Goal: Task Accomplishment & Management: Manage account settings

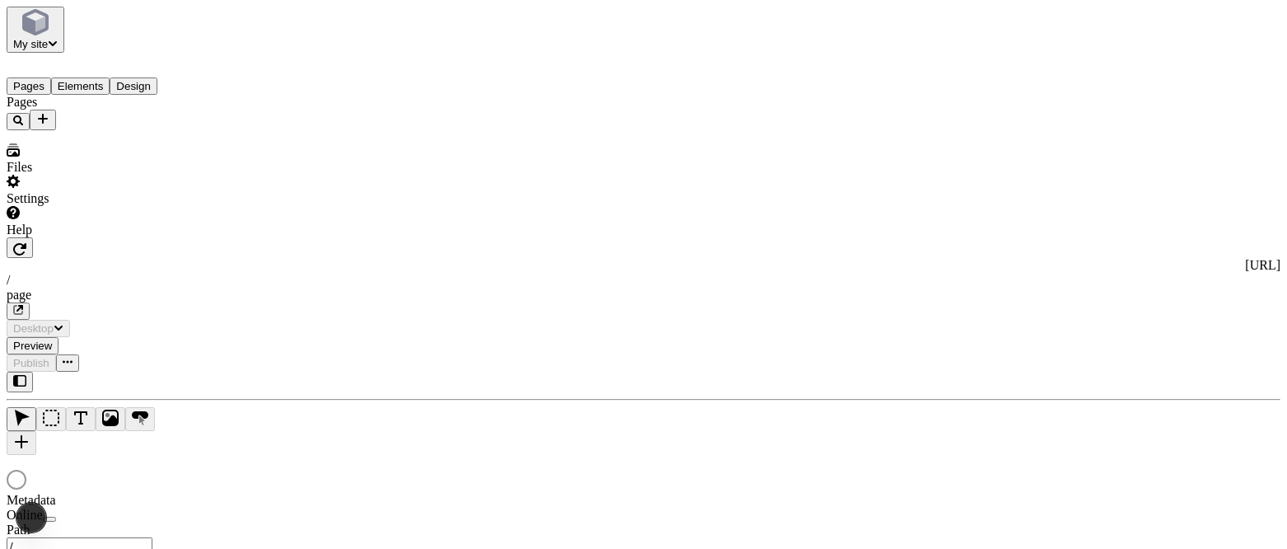
type input "/page"
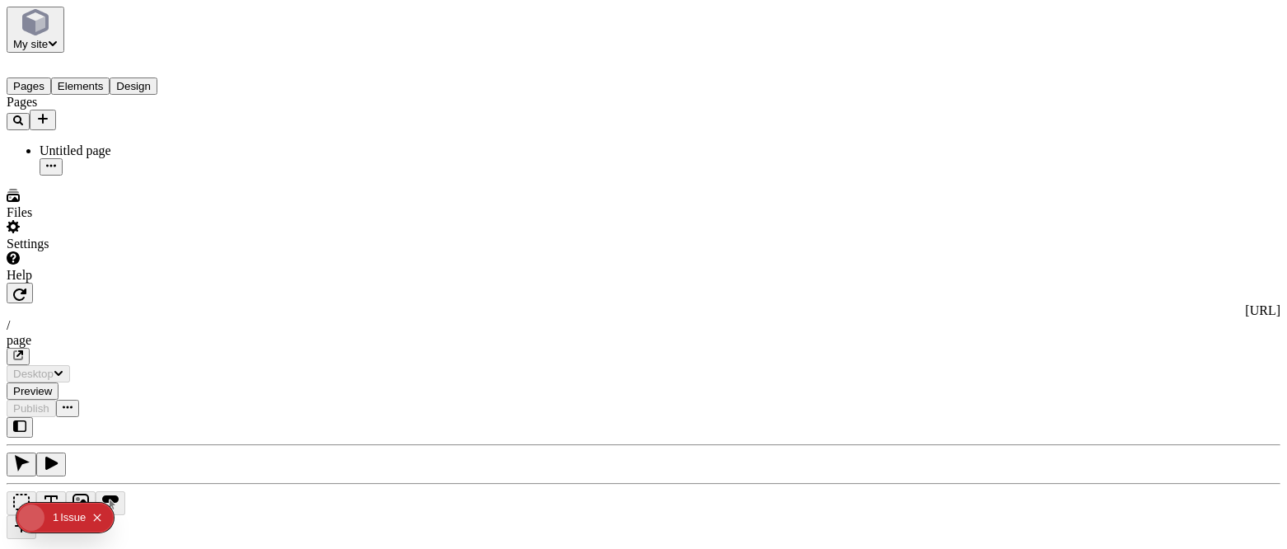
type input "/page"
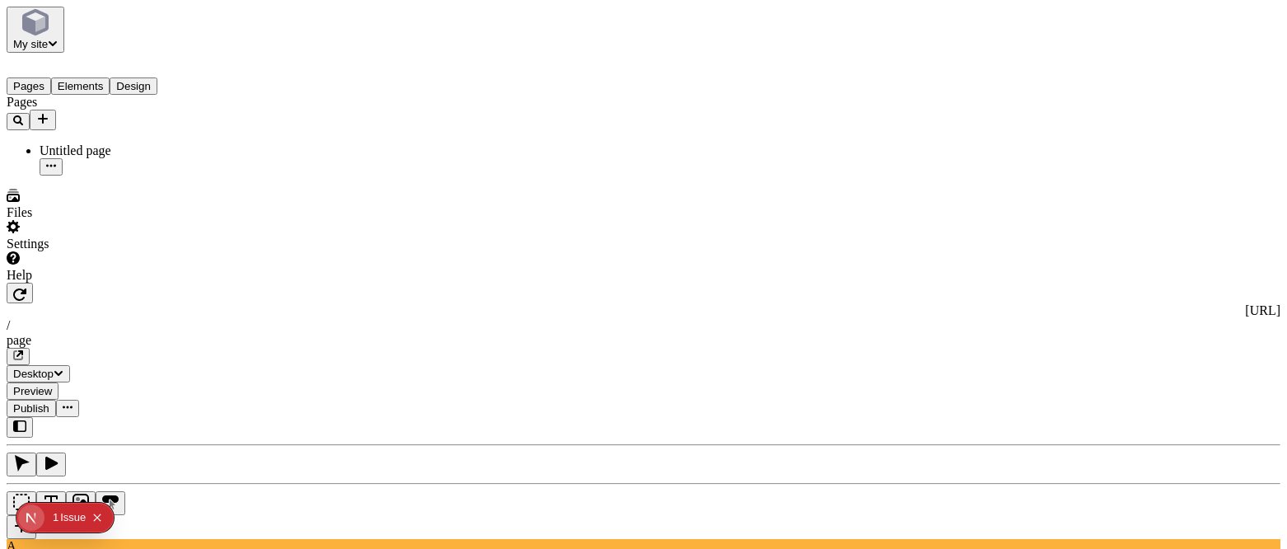
click at [49, 402] on span "Publish" at bounding box center [31, 408] width 36 height 12
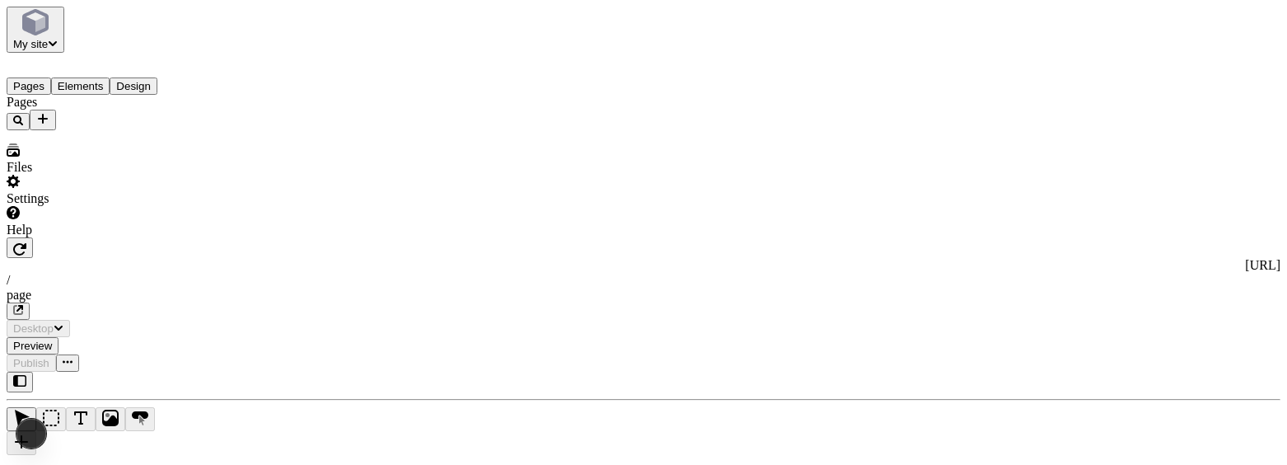
type input "/page"
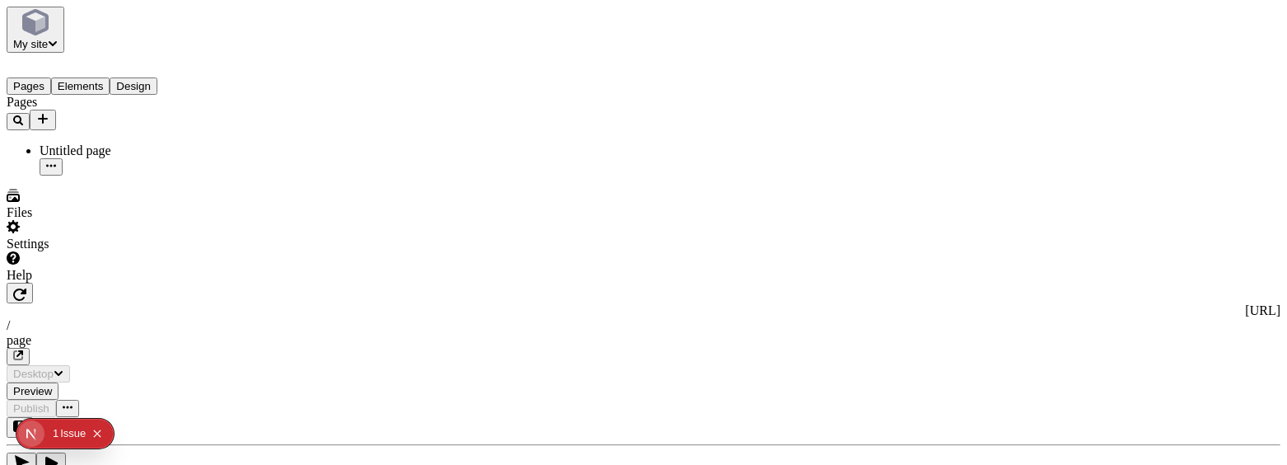
type input "/page"
click at [49, 402] on span "Publish" at bounding box center [31, 408] width 36 height 12
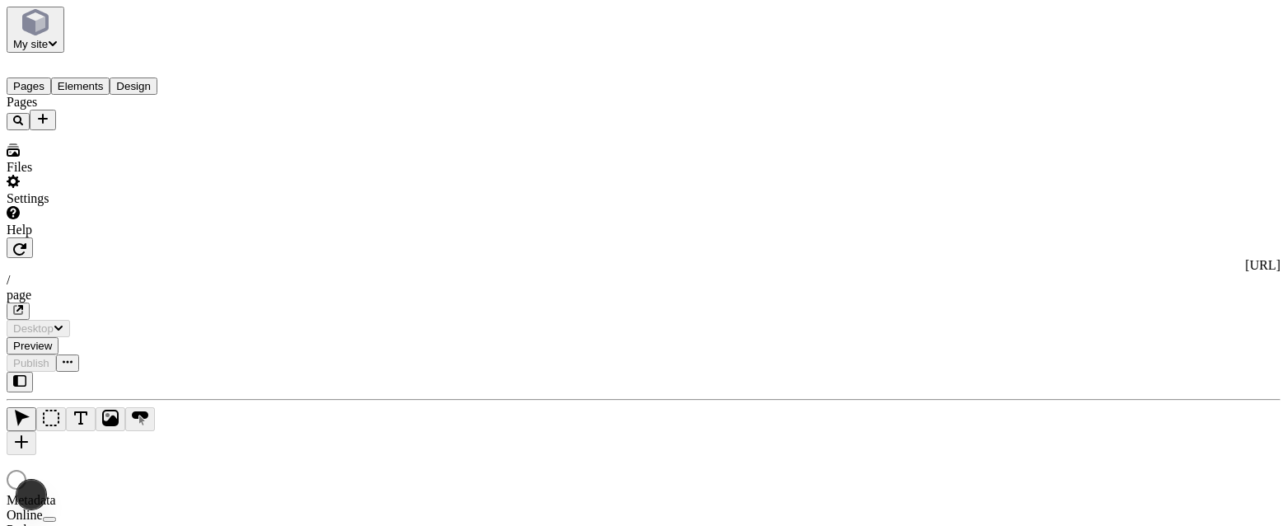
type input "/page"
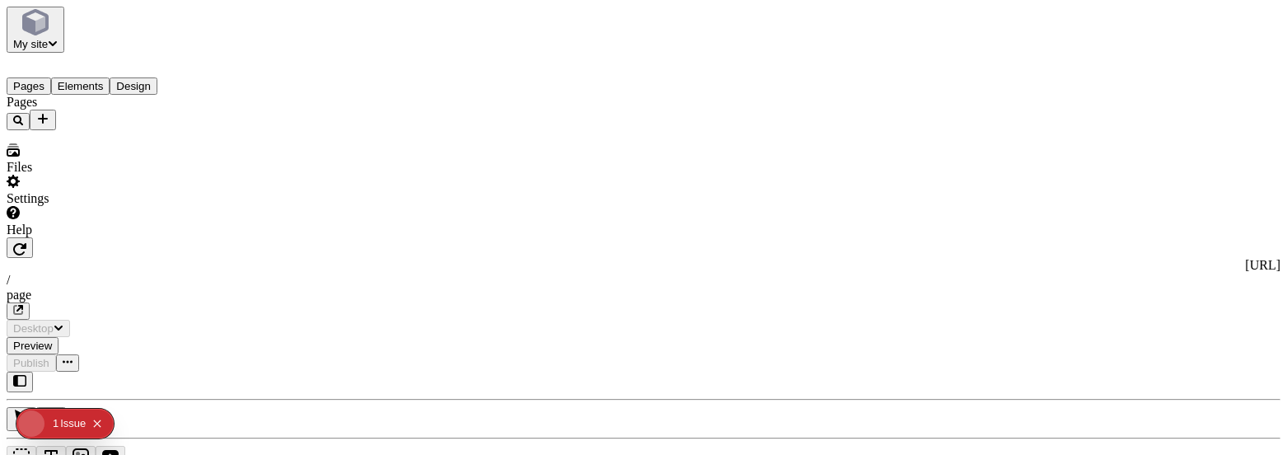
type input "/page"
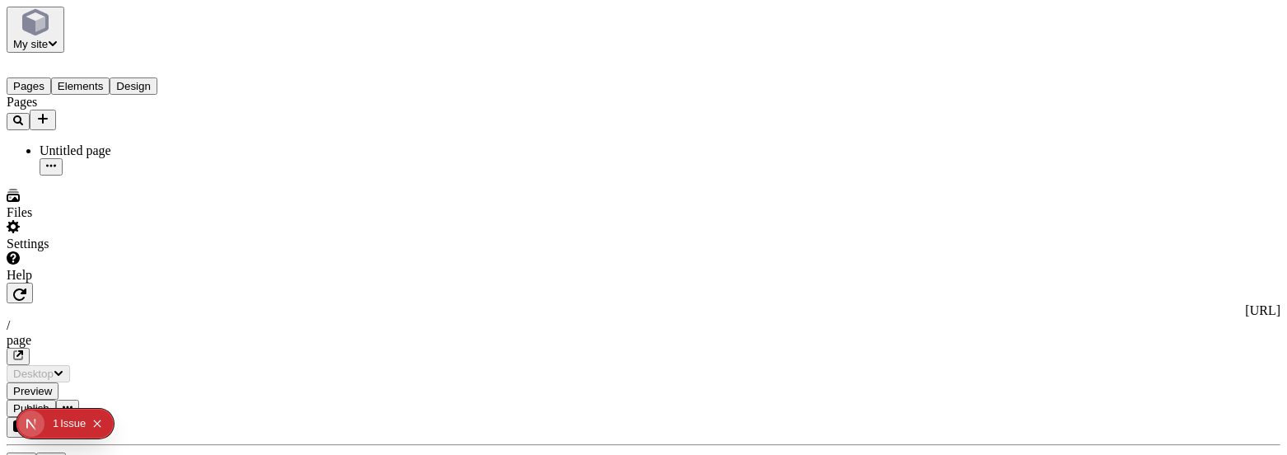
click at [49, 402] on span "Publish" at bounding box center [31, 408] width 36 height 12
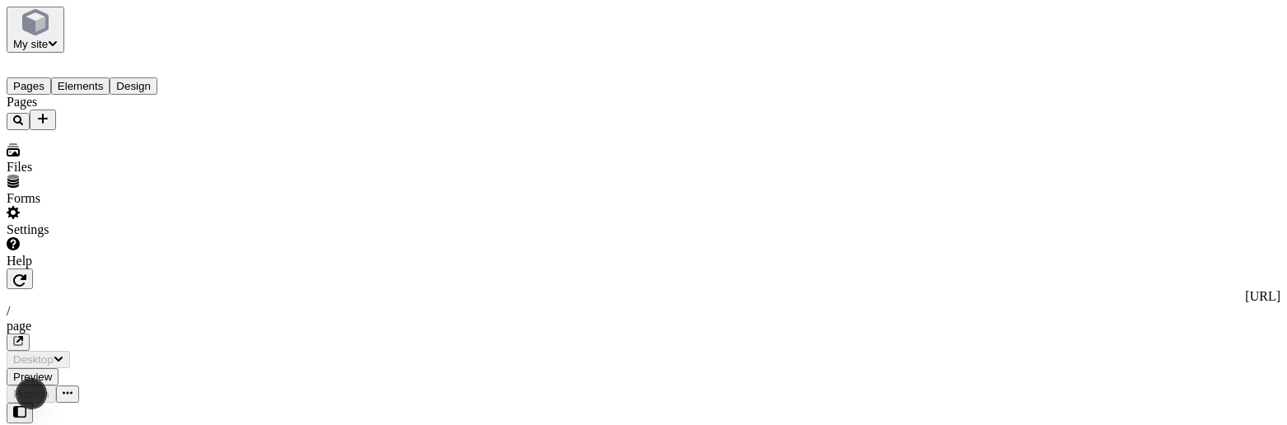
type input "/page"
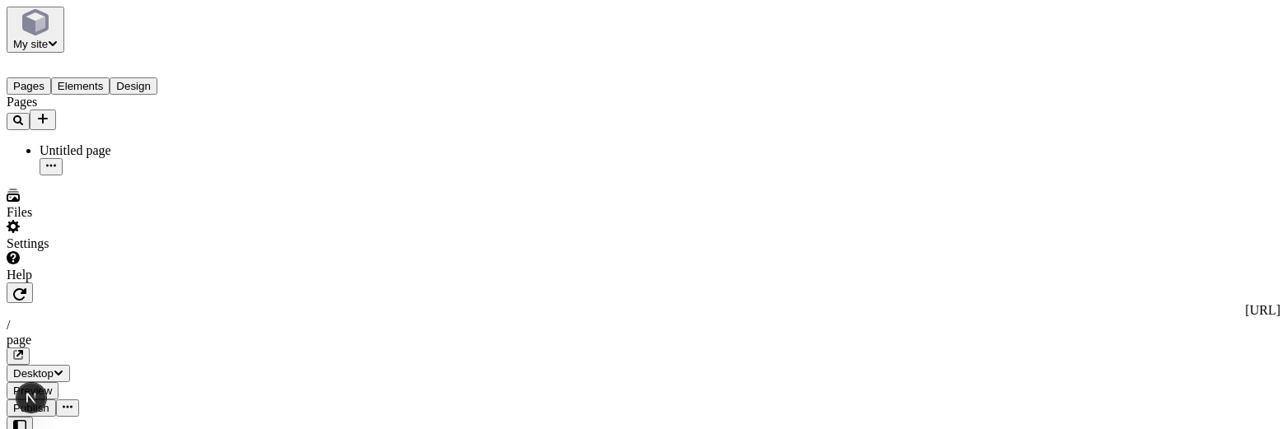
click at [49, 402] on span "Publish" at bounding box center [31, 408] width 36 height 12
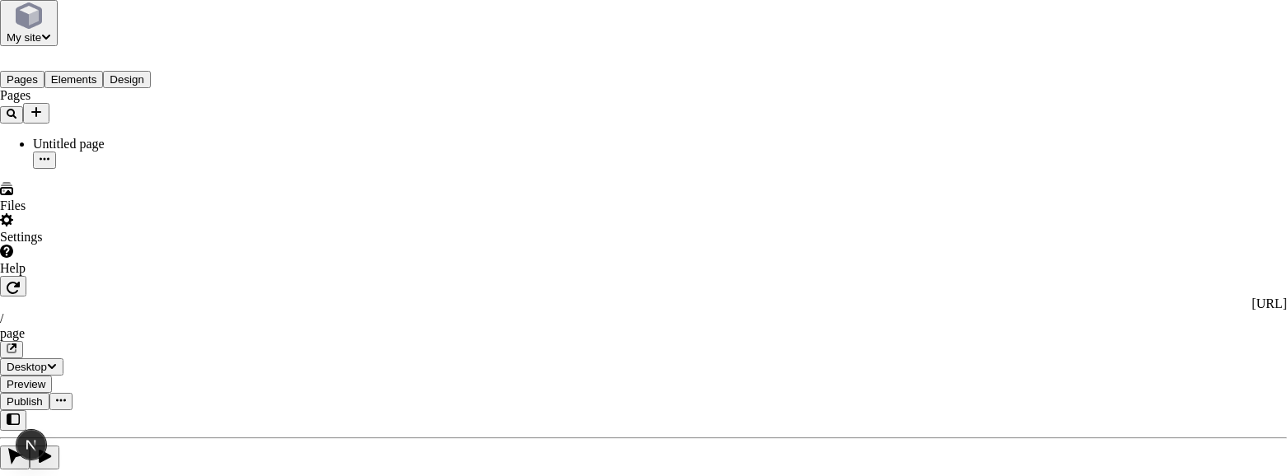
scroll to position [26, 0]
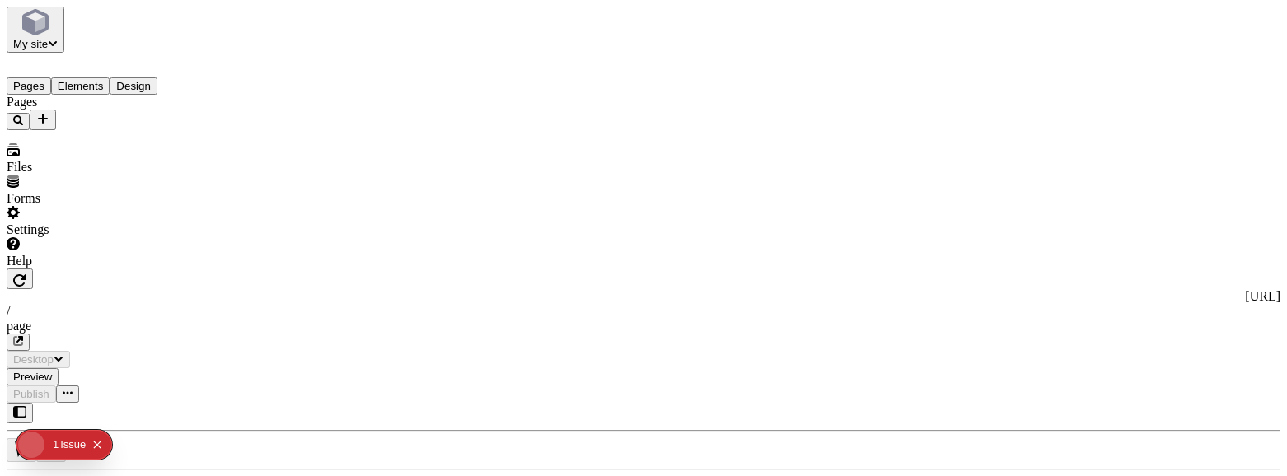
type input "/page"
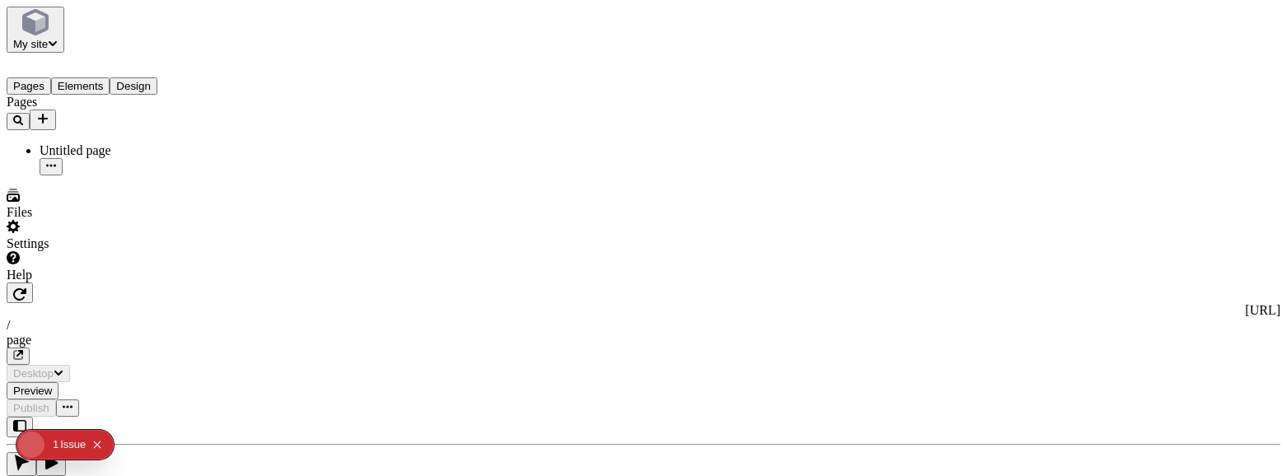
type input "/page"
click at [49, 402] on span "Publish" at bounding box center [31, 408] width 36 height 12
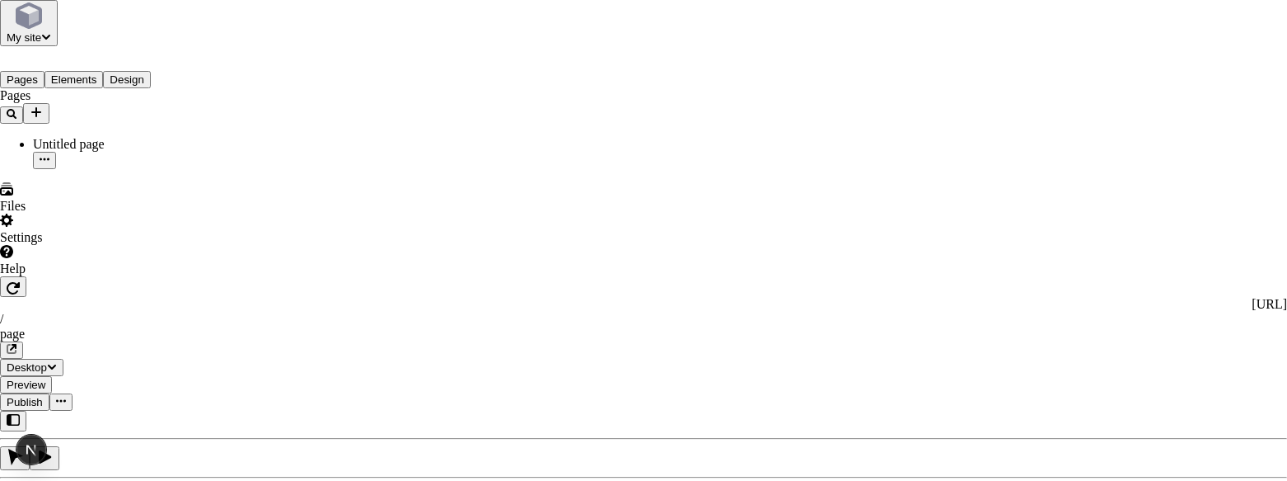
scroll to position [21, 0]
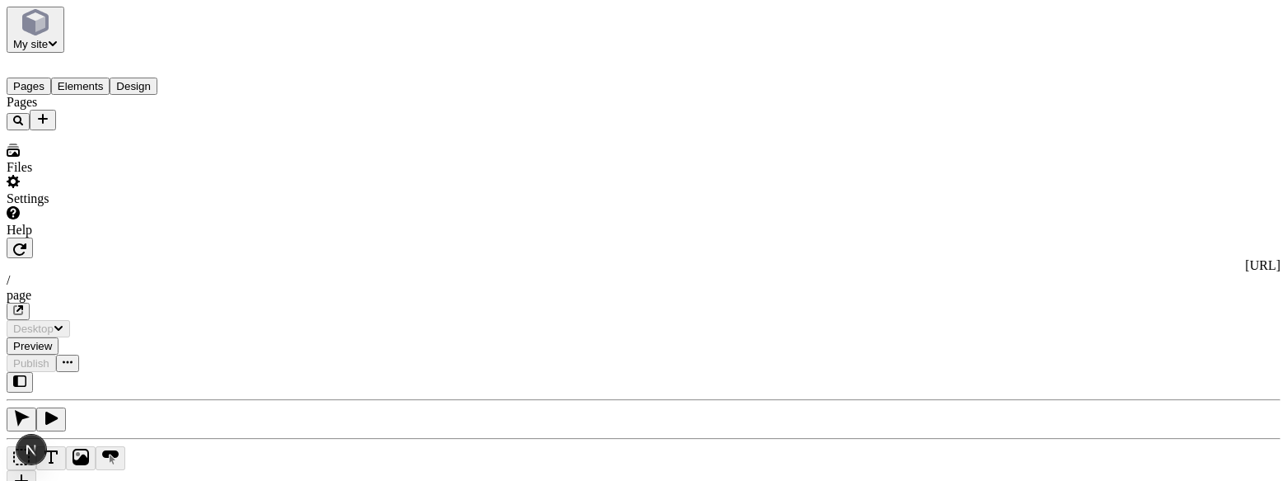
type input "/page"
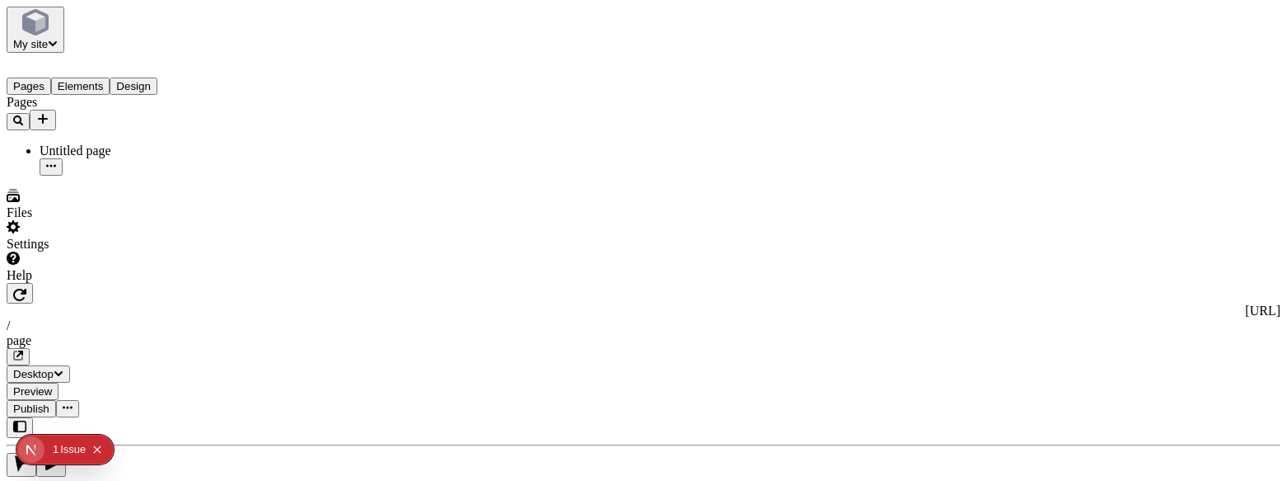
click at [56, 400] on button "Publish" at bounding box center [31, 408] width 49 height 17
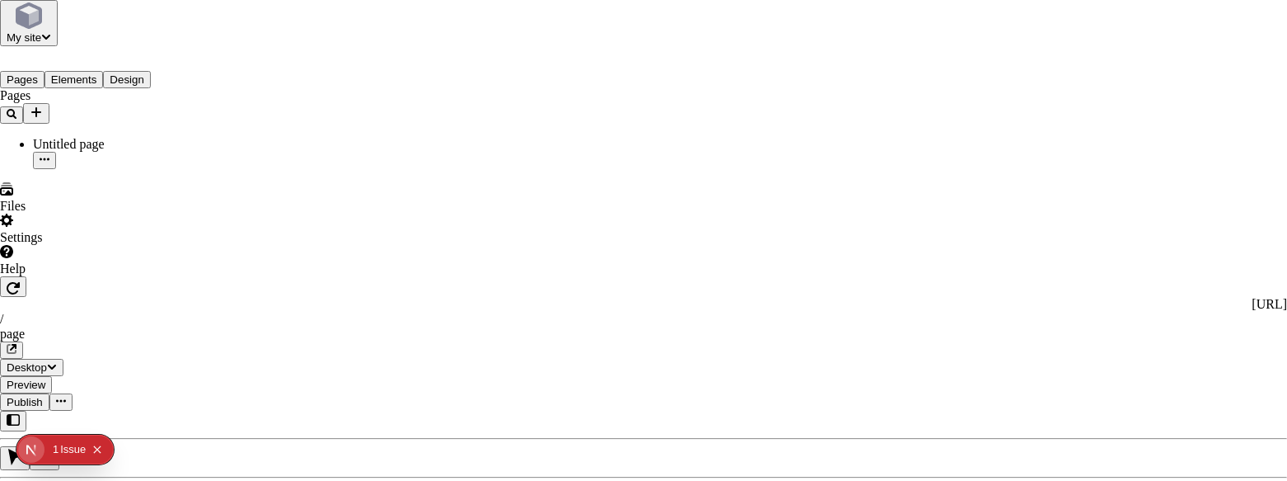
scroll to position [21, 0]
checkbox input "true"
checkbox input "false"
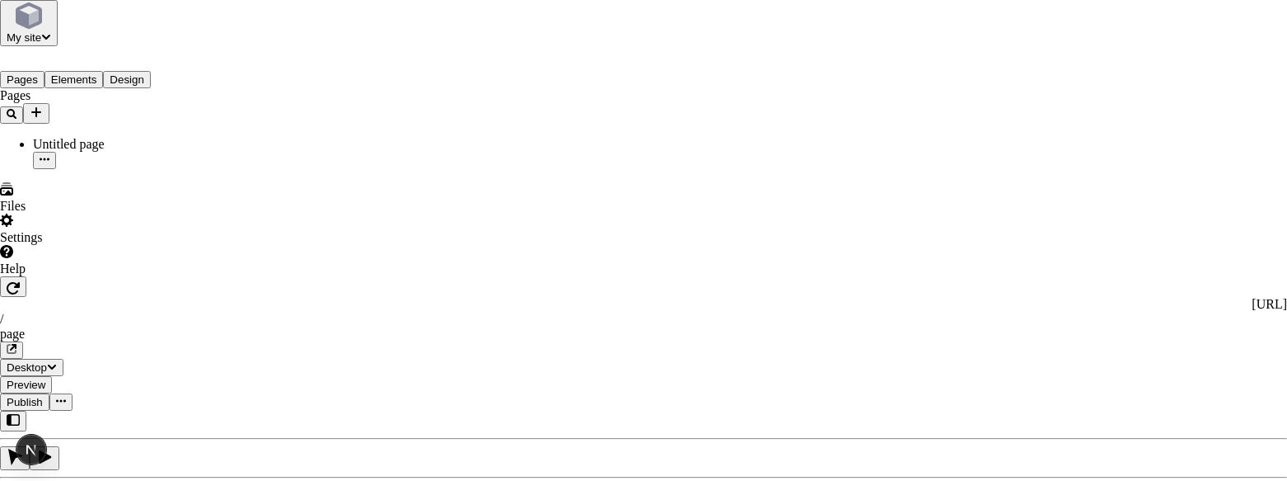
checkbox input "true"
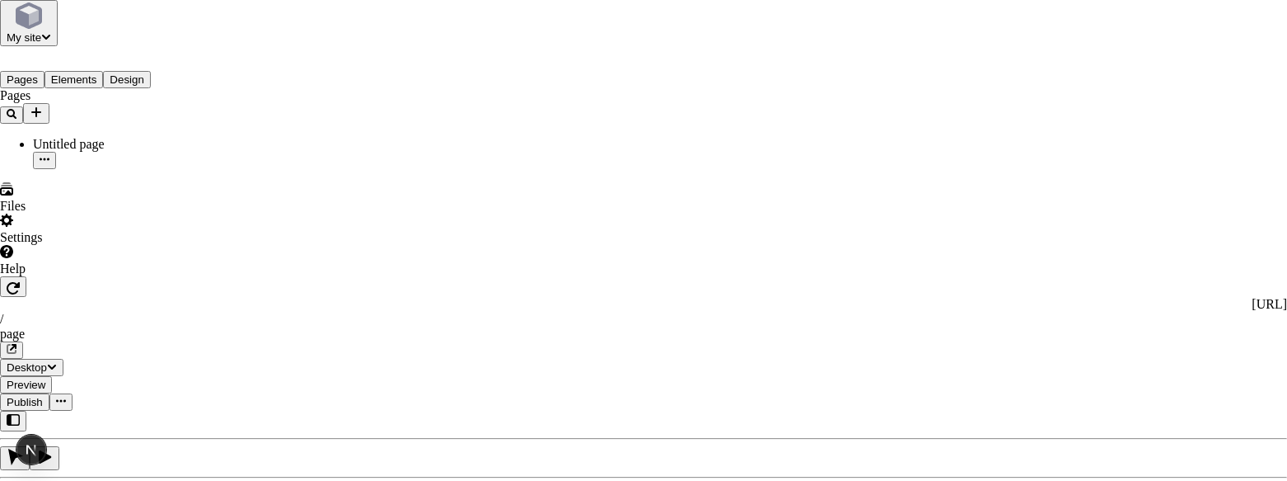
checkbox input "false"
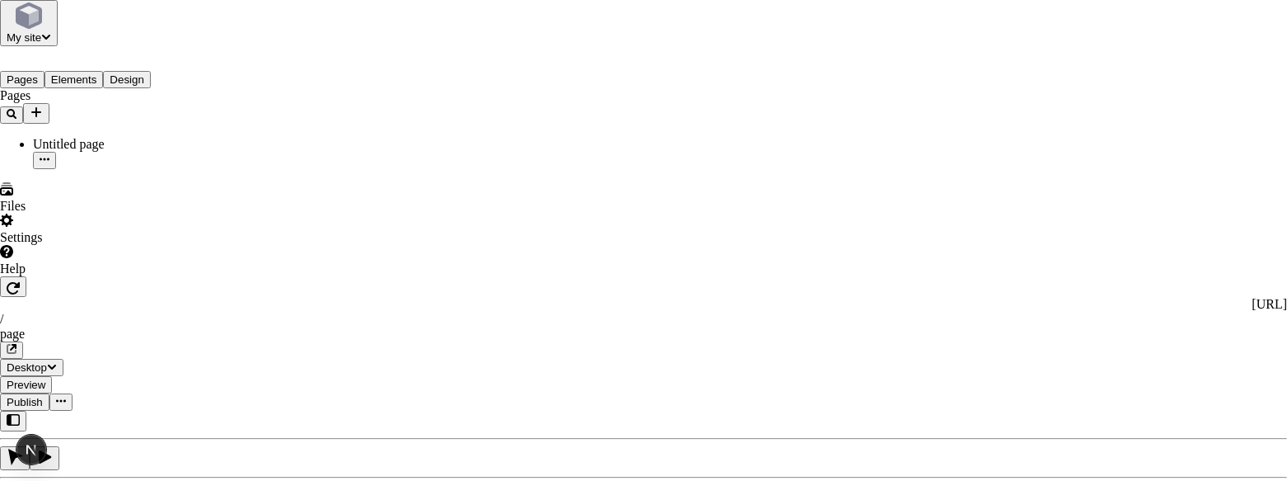
checkbox input "false"
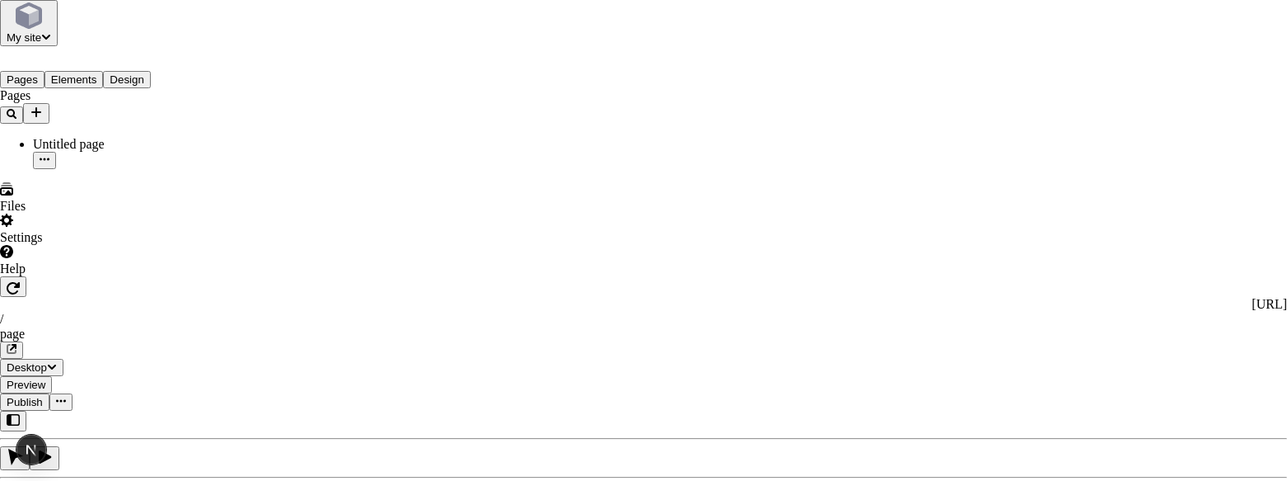
checkbox input "true"
checkbox input "false"
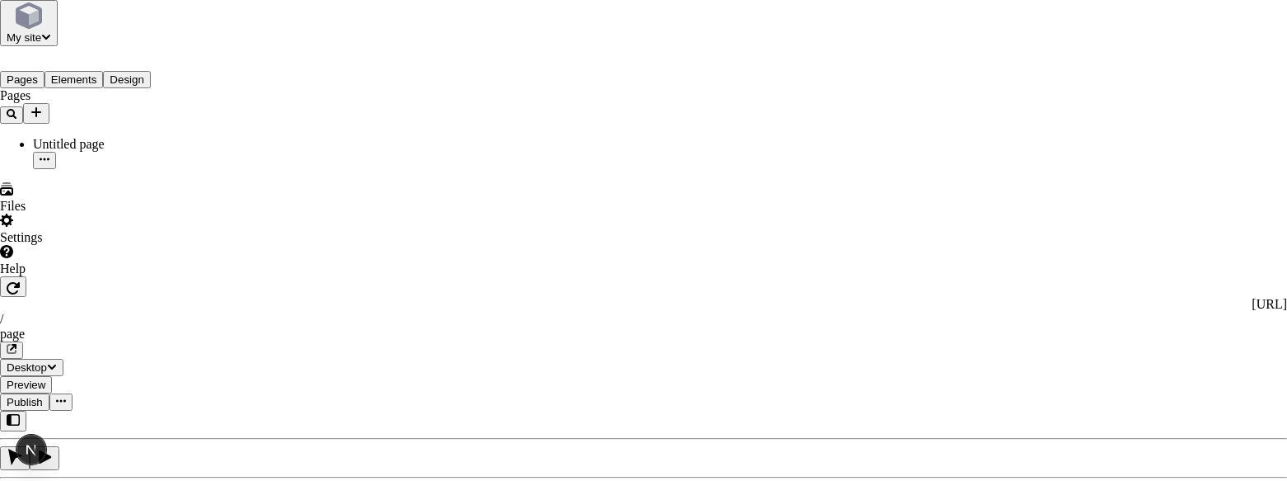
checkbox input "false"
checkbox input "true"
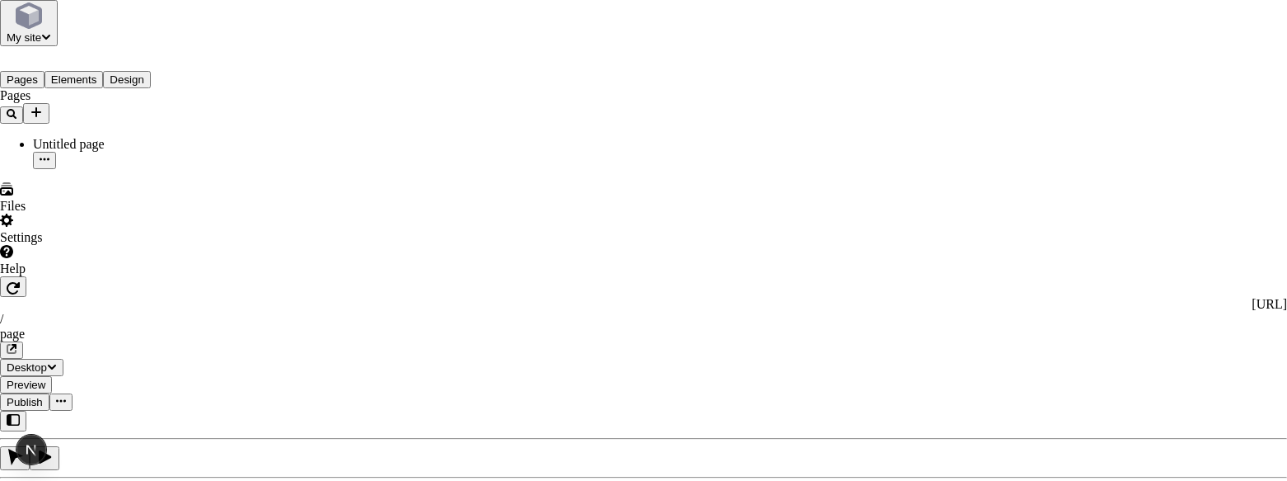
checkbox input "false"
checkbox input "true"
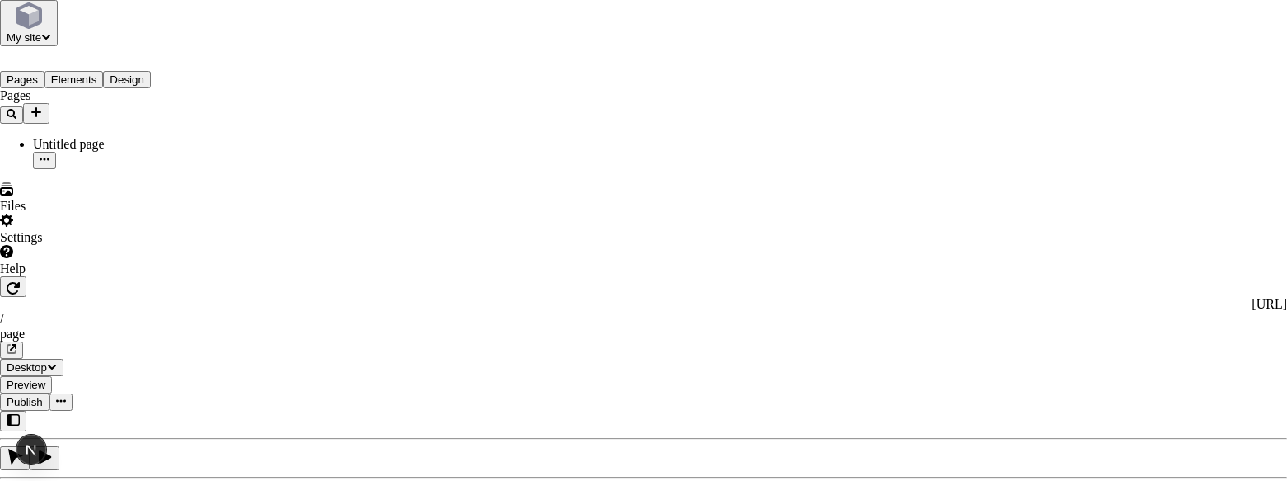
checkbox input "false"
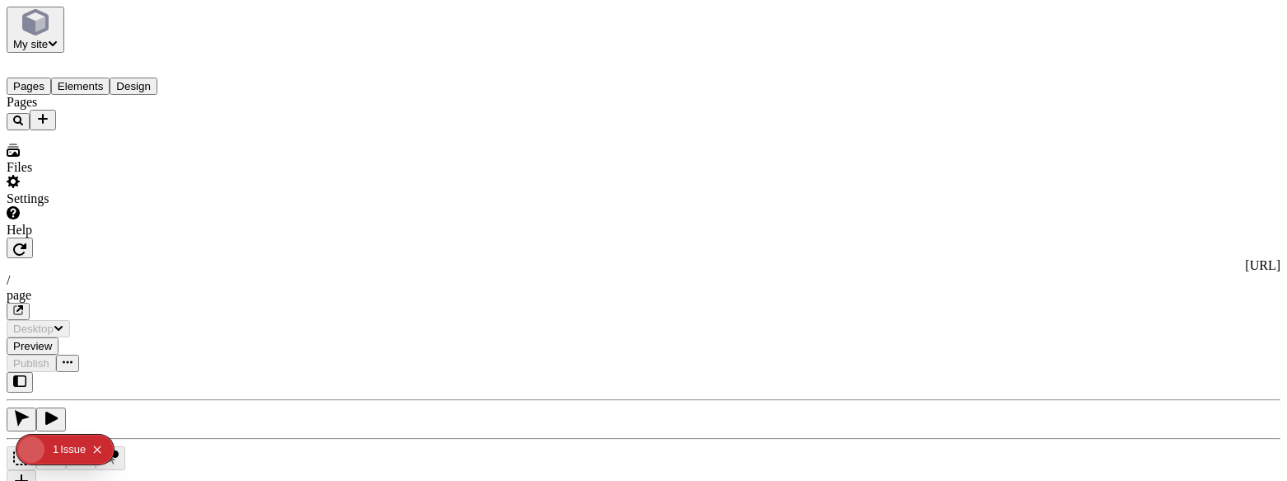
type input "/page"
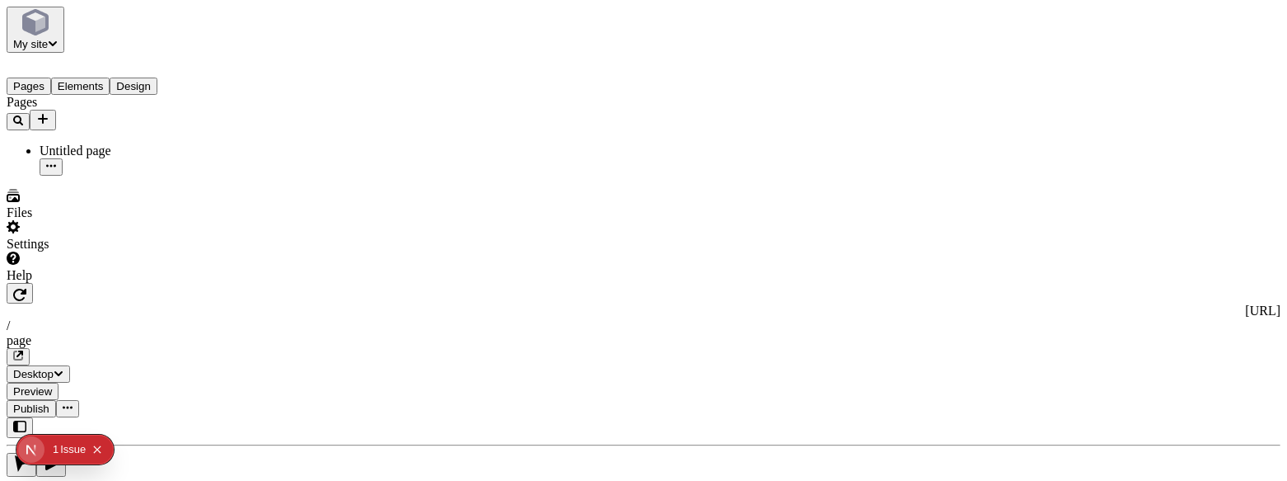
click at [49, 402] on span "Publish" at bounding box center [31, 408] width 36 height 12
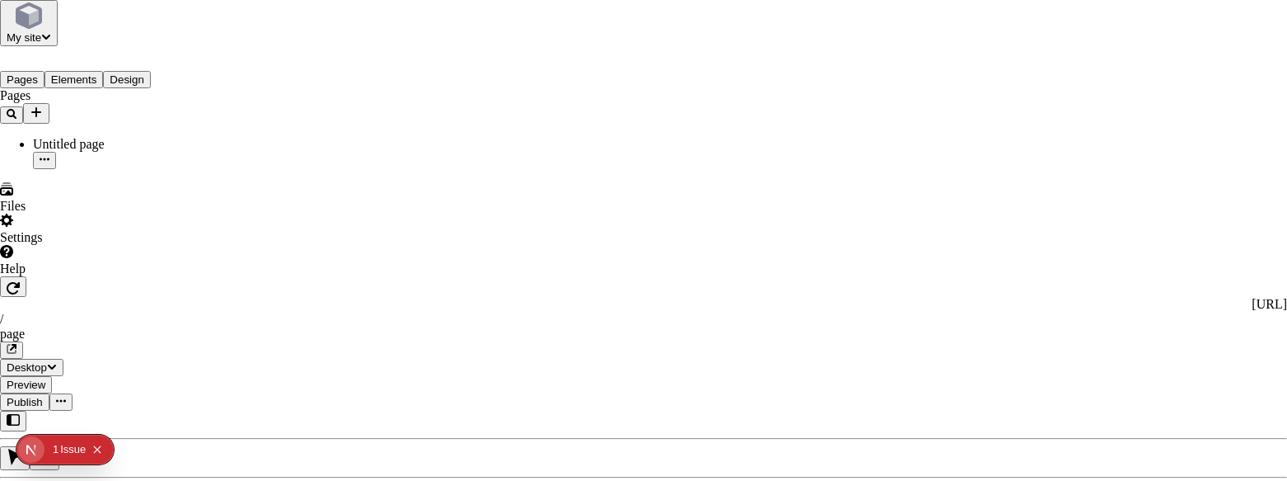
scroll to position [21, 0]
checkbox input "true"
checkbox input "false"
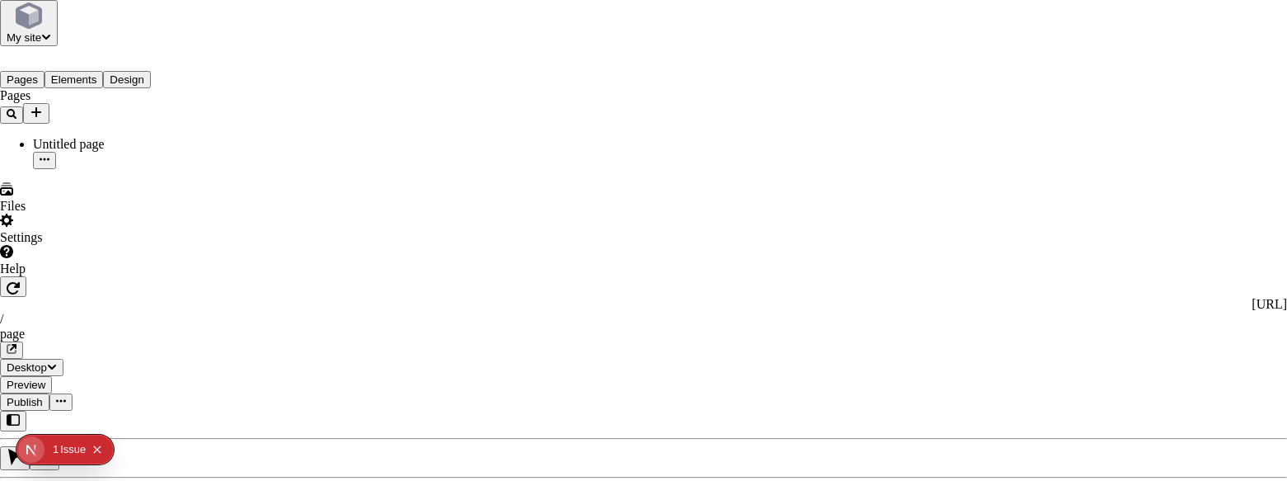
checkbox input "true"
checkbox input "false"
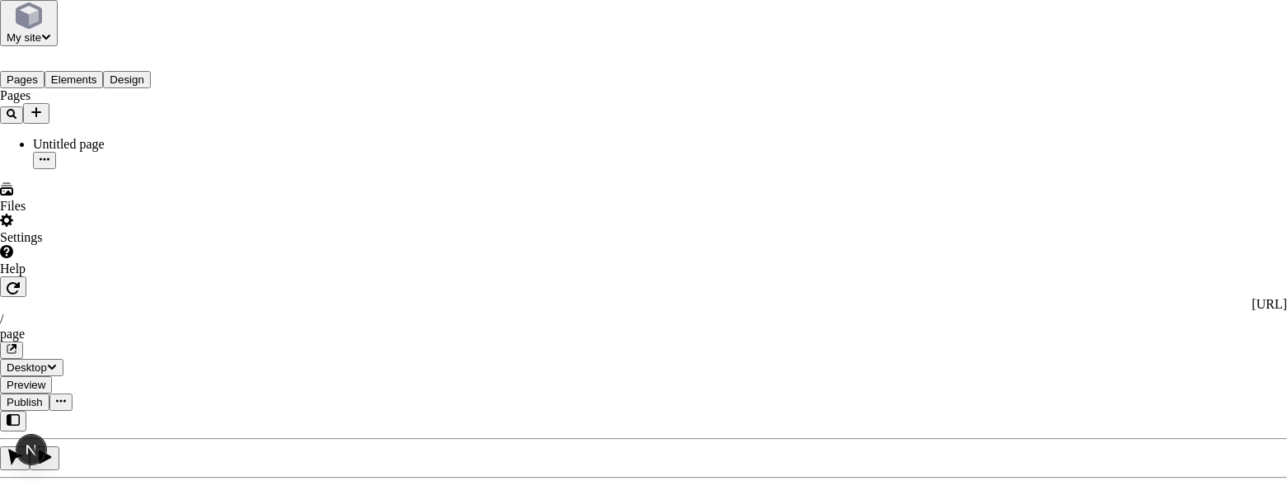
checkbox input "false"
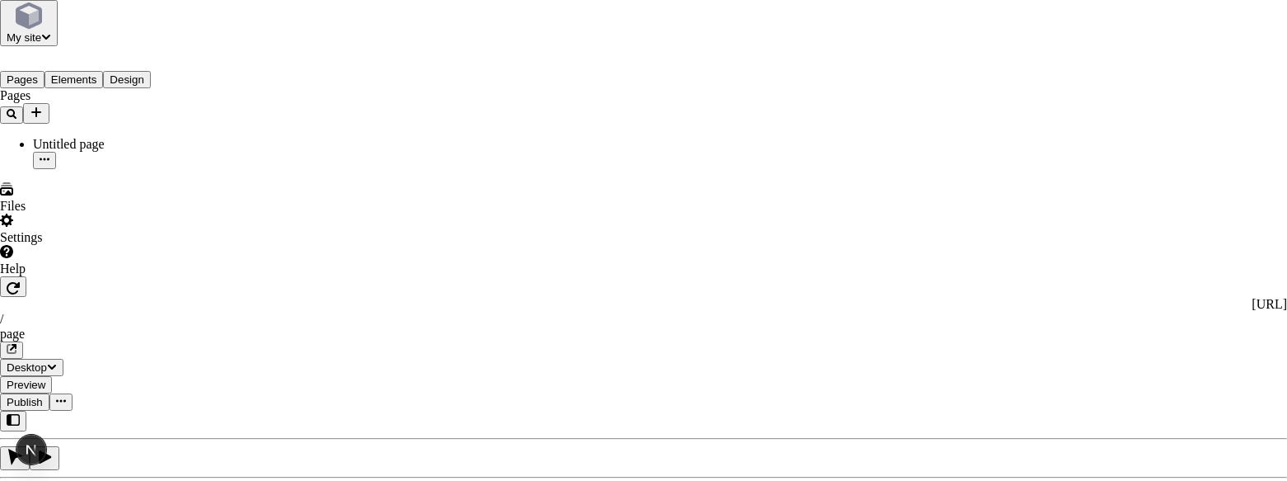
checkbox input "true"
checkbox input "false"
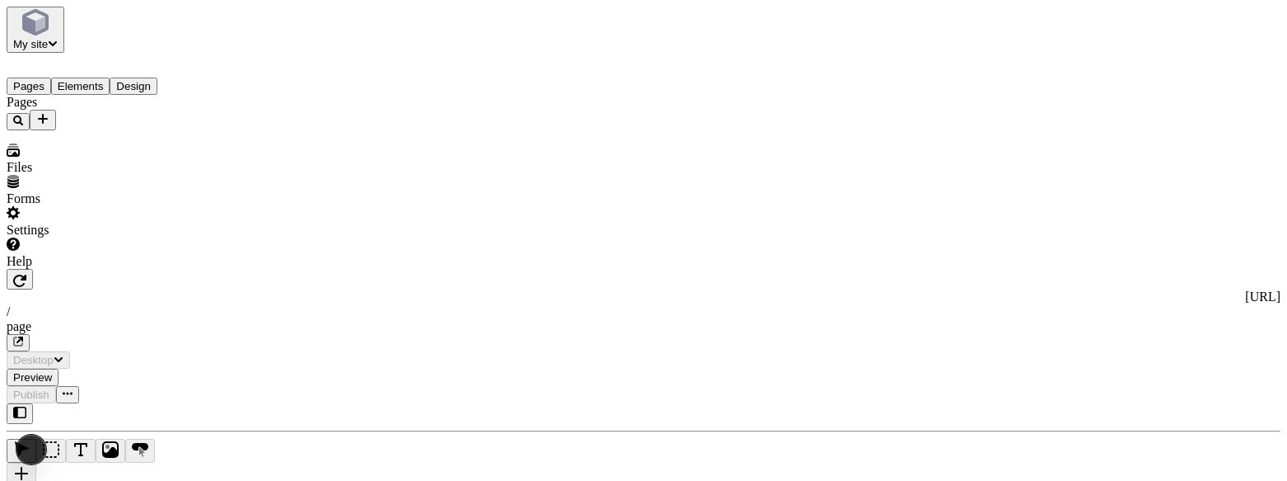
type input "/page"
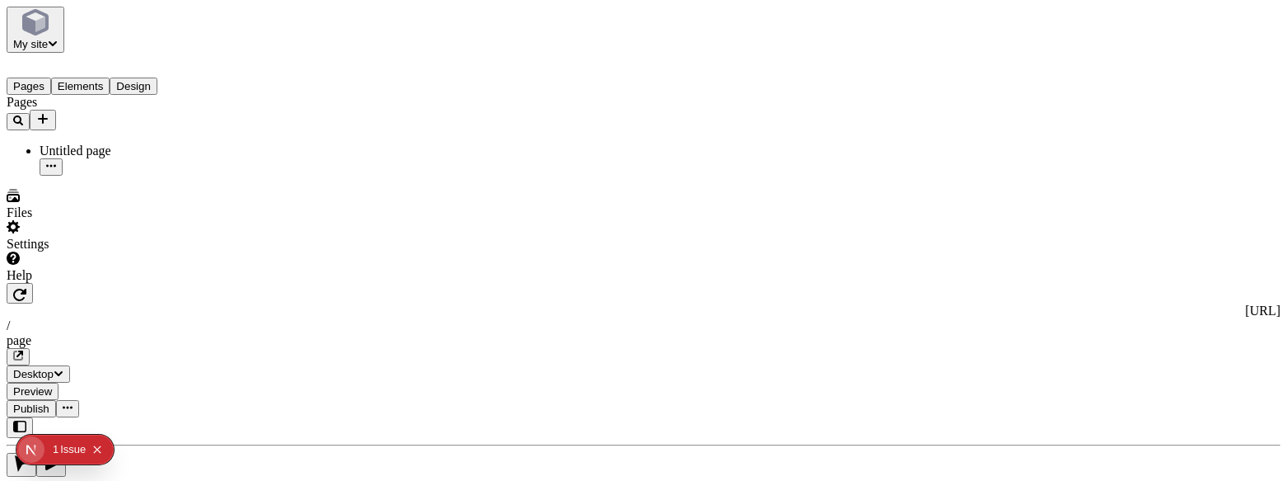
click at [49, 402] on span "Publish" at bounding box center [31, 408] width 36 height 12
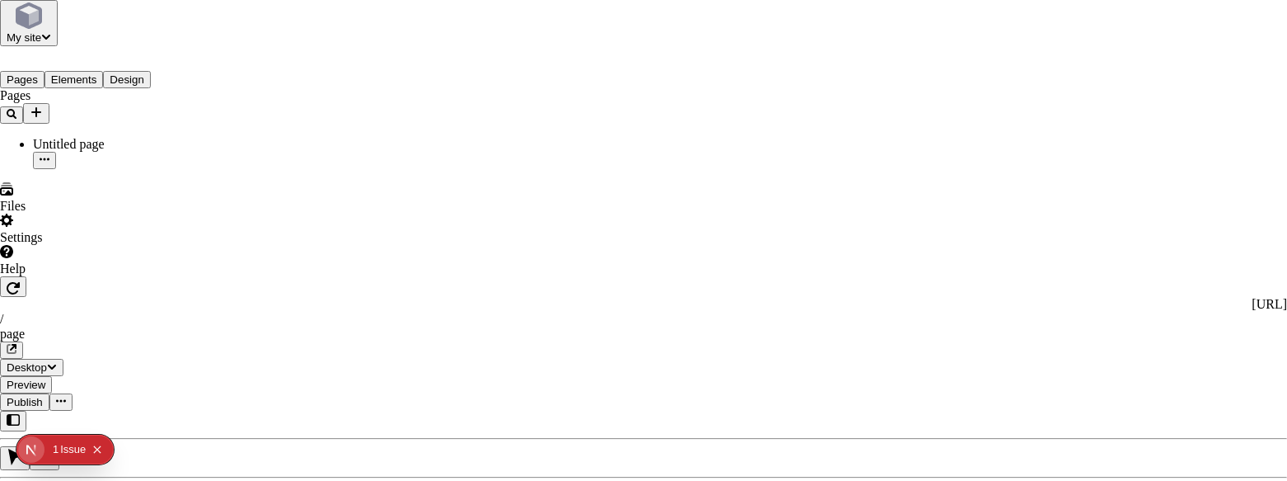
scroll to position [21, 0]
checkbox input "true"
checkbox input "false"
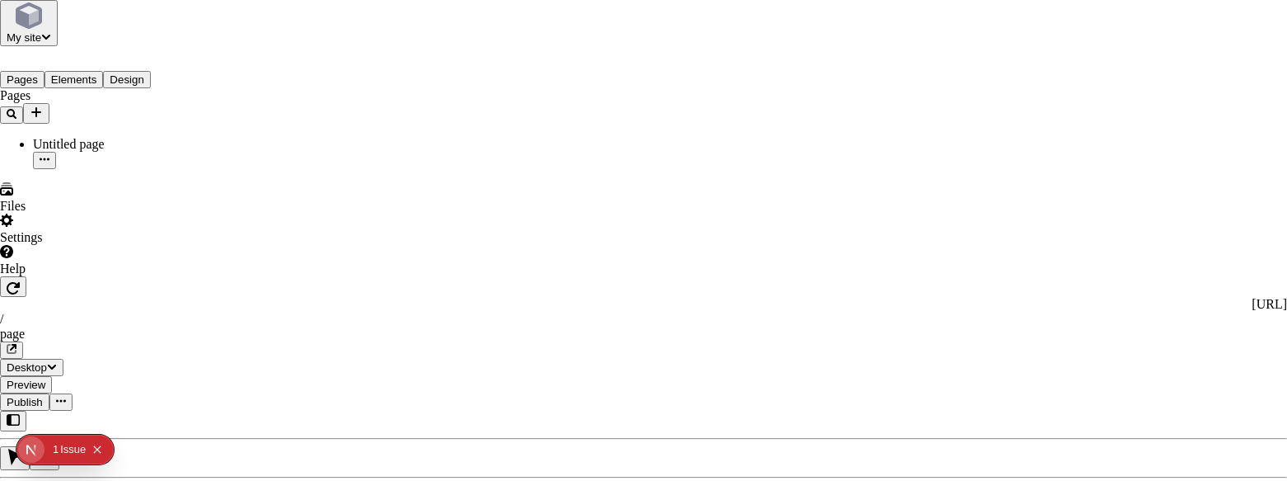
checkbox input "true"
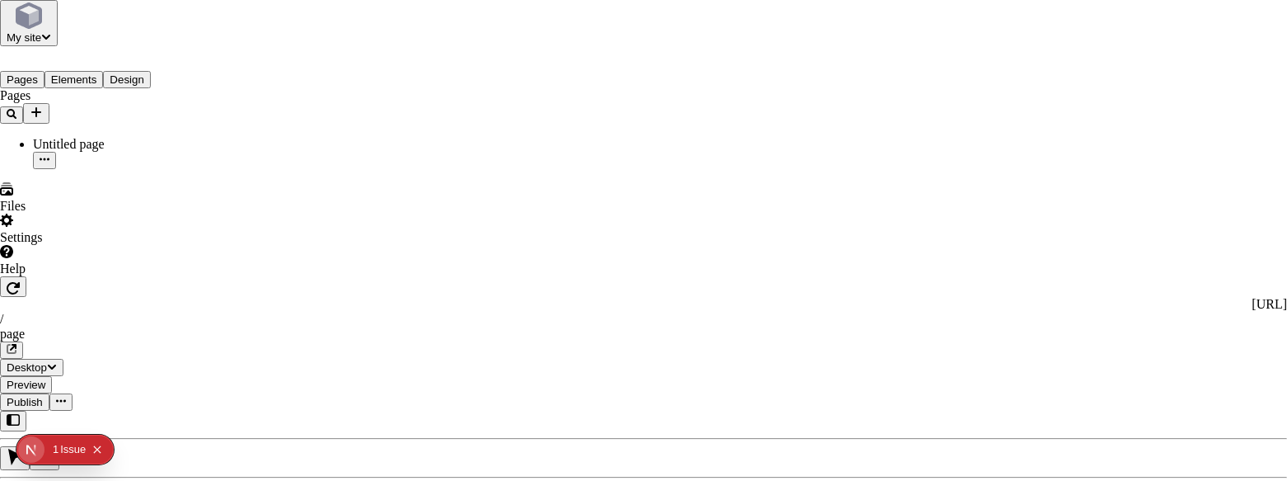
checkbox input "false"
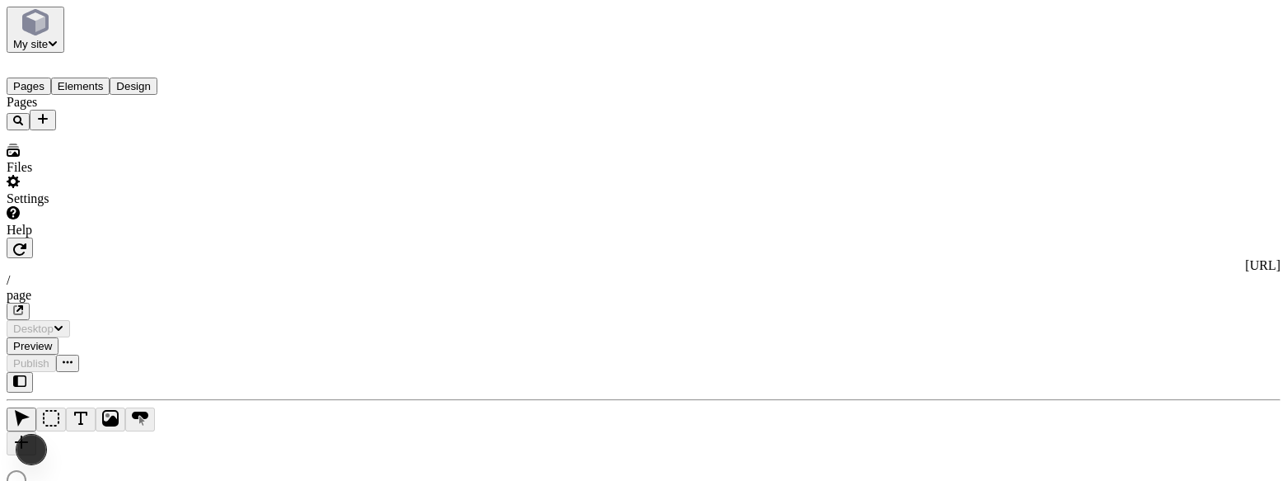
type input "/page"
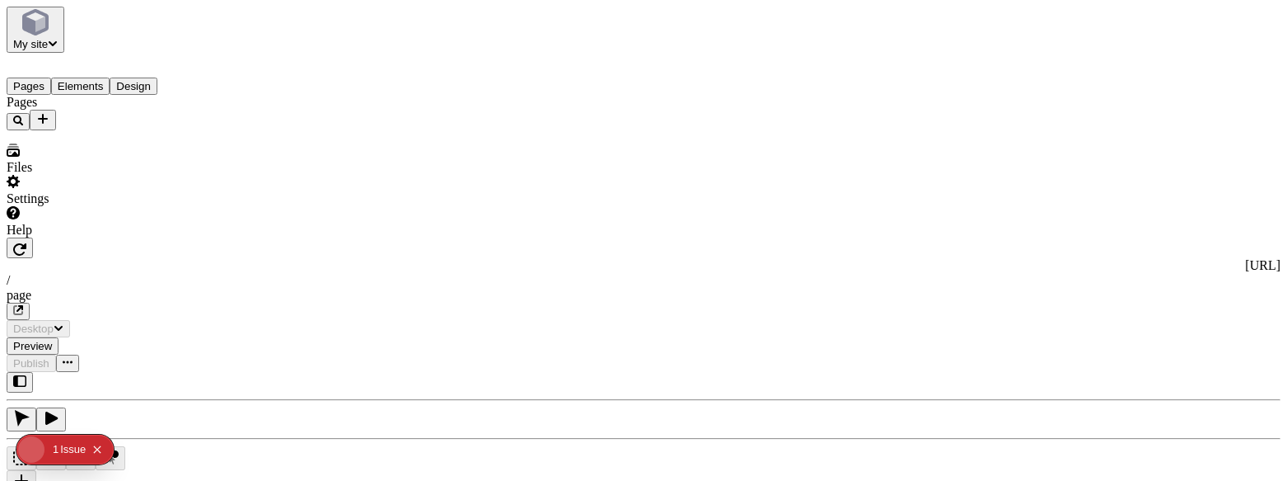
type input "/page"
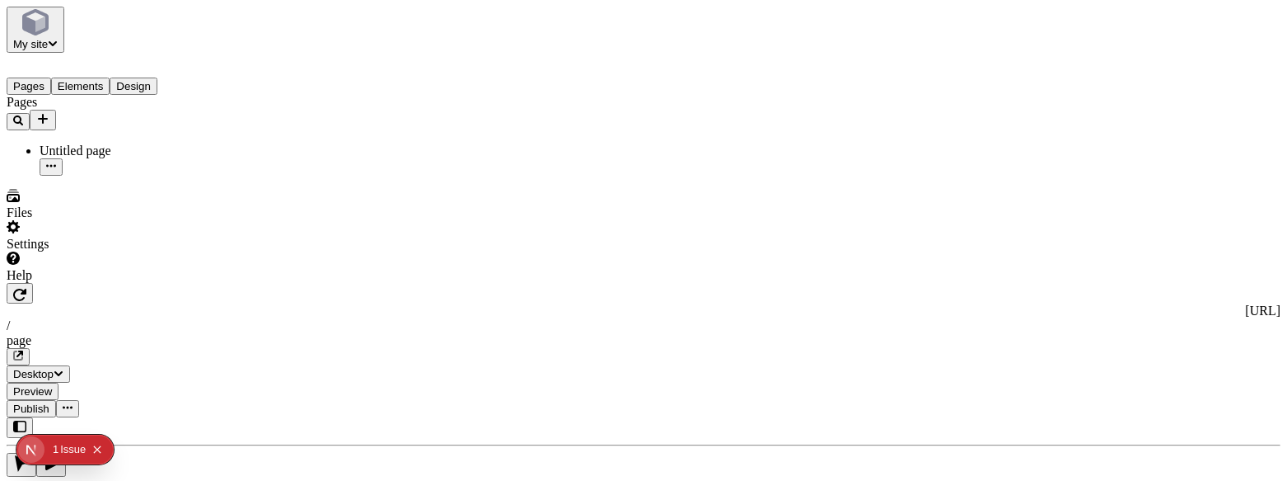
click at [49, 402] on span "Publish" at bounding box center [31, 408] width 36 height 12
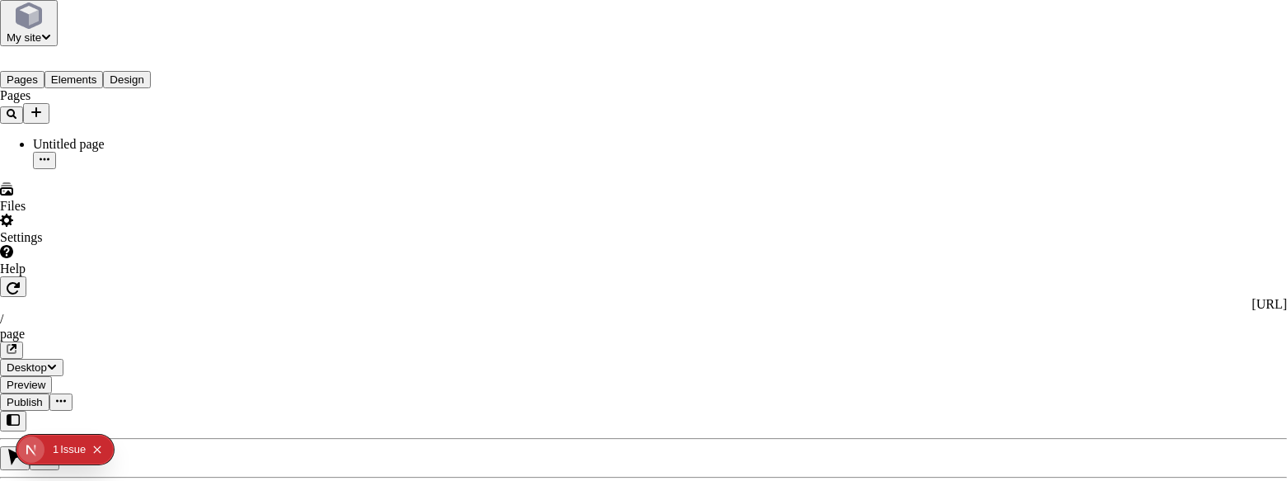
scroll to position [21, 0]
checkbox input "true"
checkbox input "false"
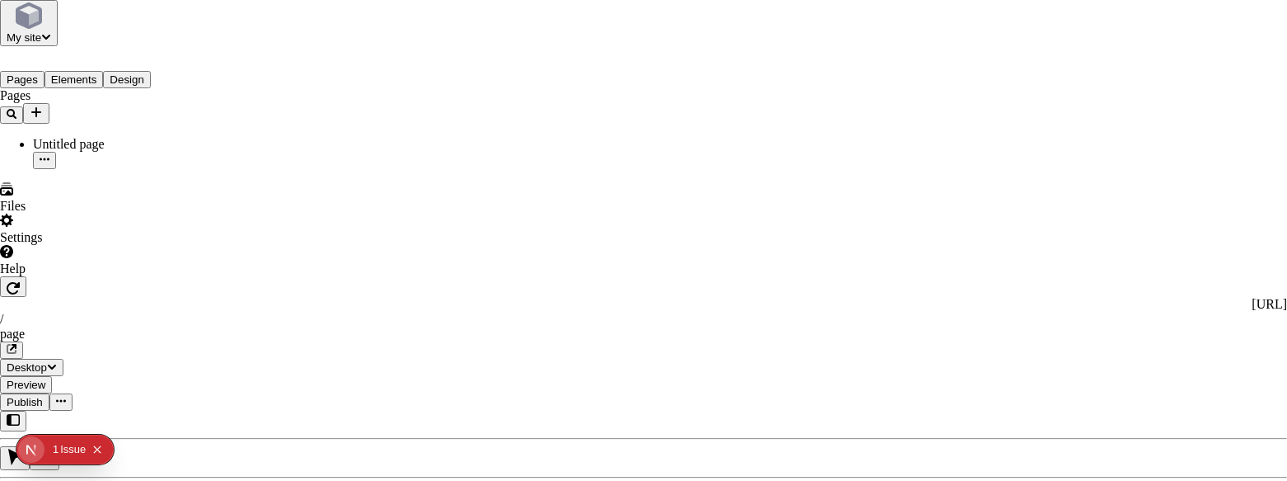
checkbox input "true"
checkbox input "false"
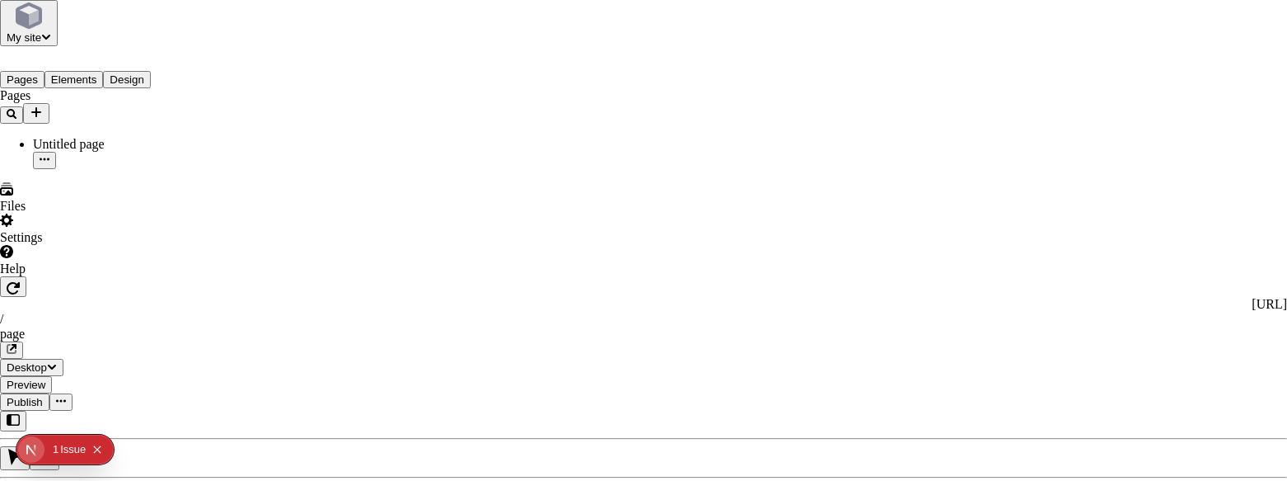
checkbox input "true"
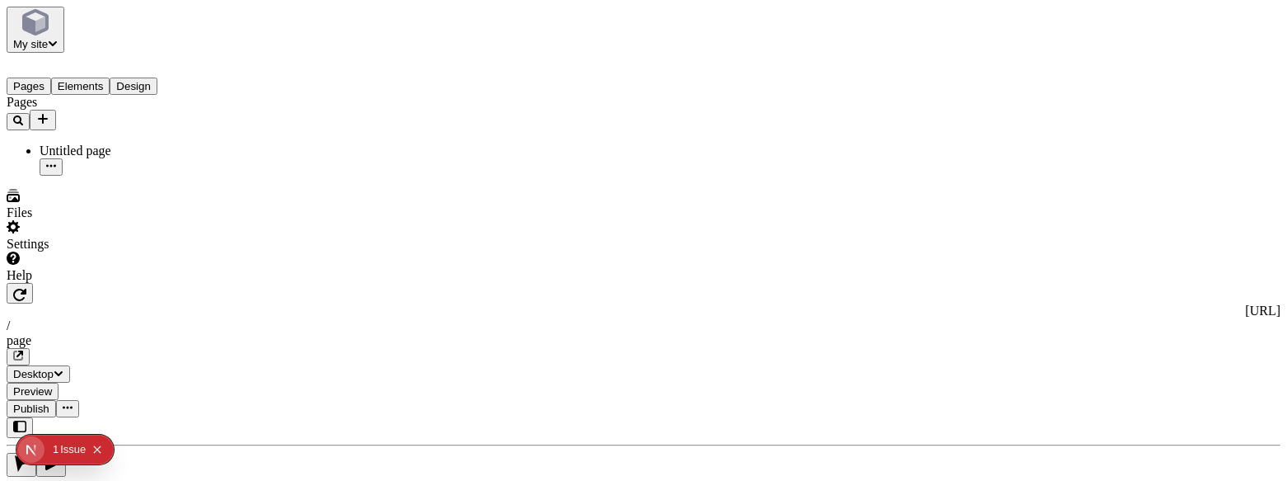
type input "/page-new"
click at [49, 402] on span "Publish" at bounding box center [31, 408] width 36 height 12
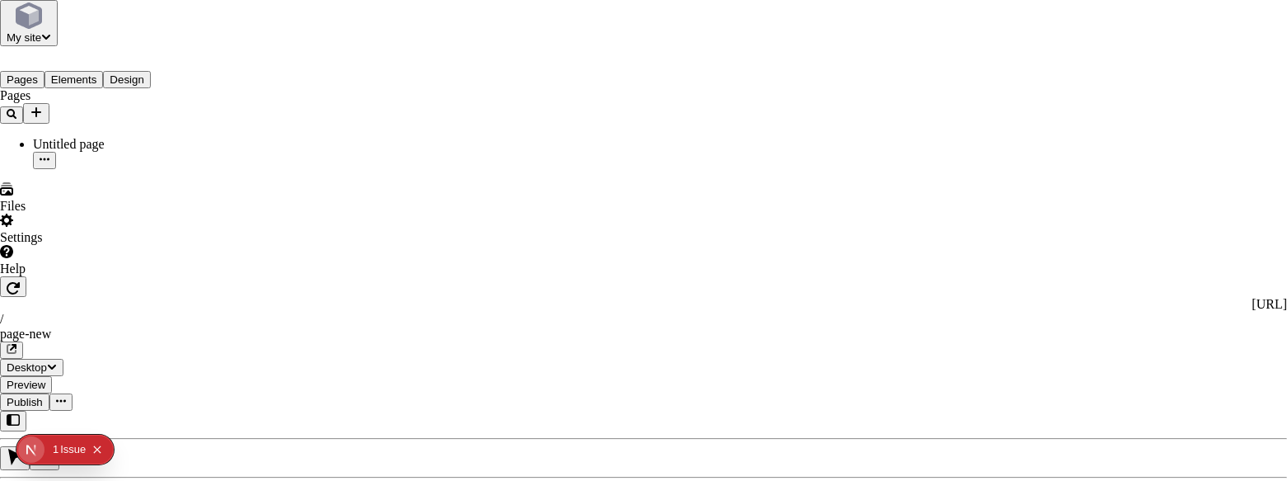
checkbox input "true"
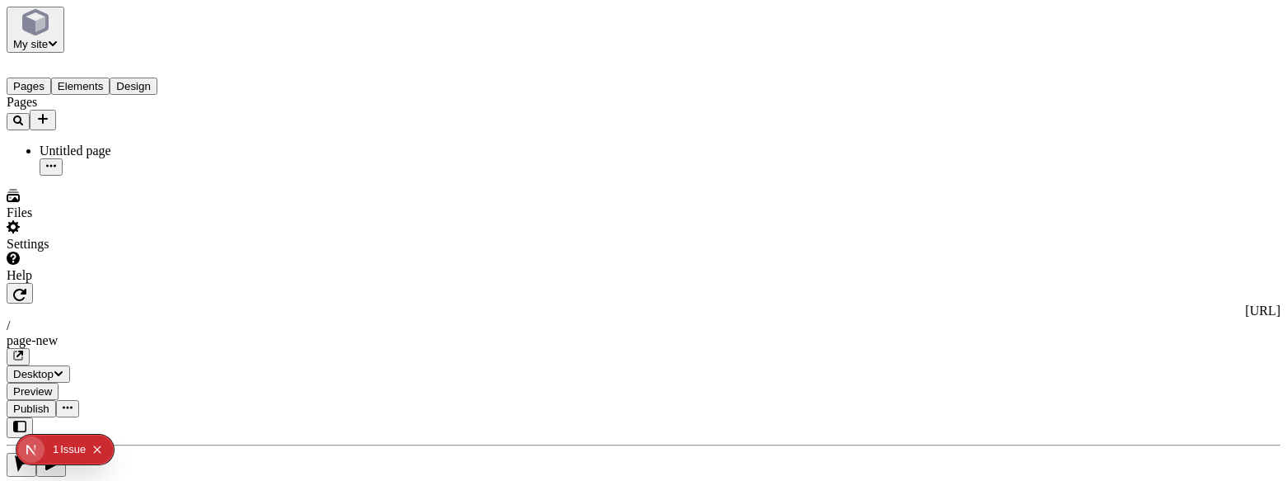
type input "/page-new-again"
click at [49, 402] on span "Publish" at bounding box center [31, 408] width 36 height 12
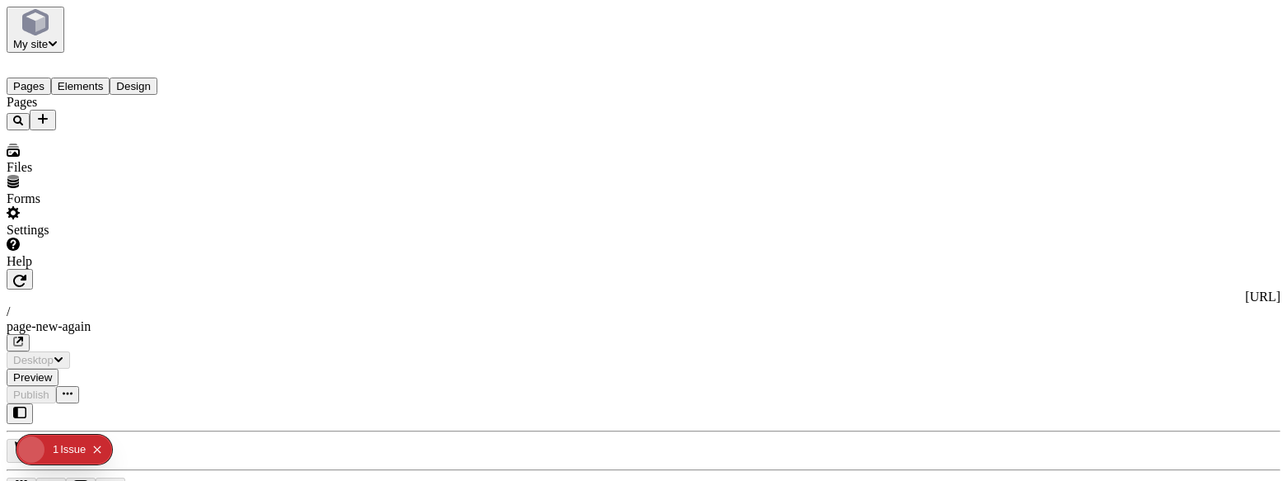
type input "/page-new-again"
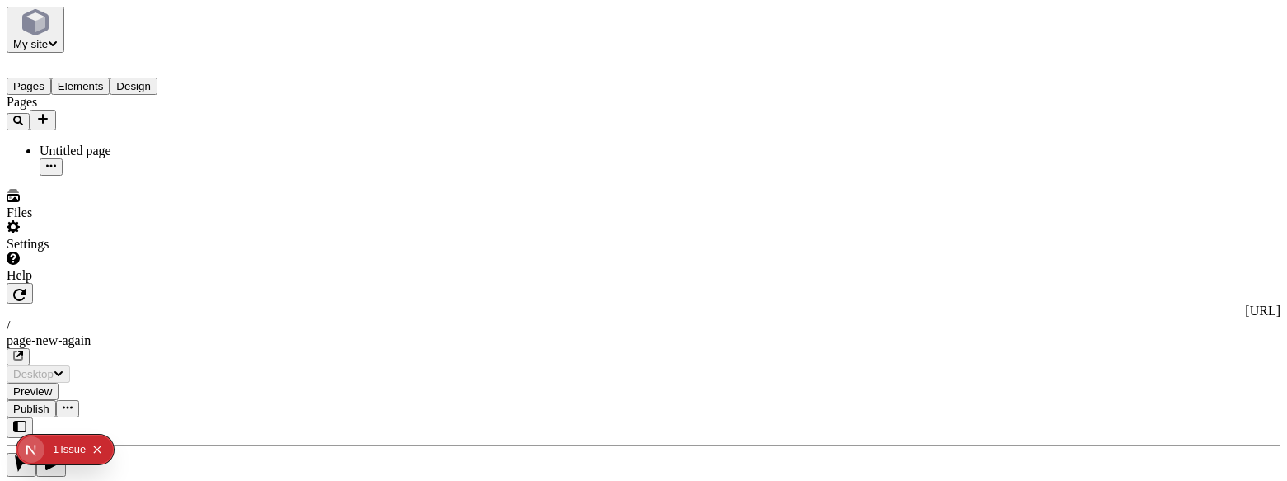
click at [49, 402] on span "Publish" at bounding box center [31, 408] width 36 height 12
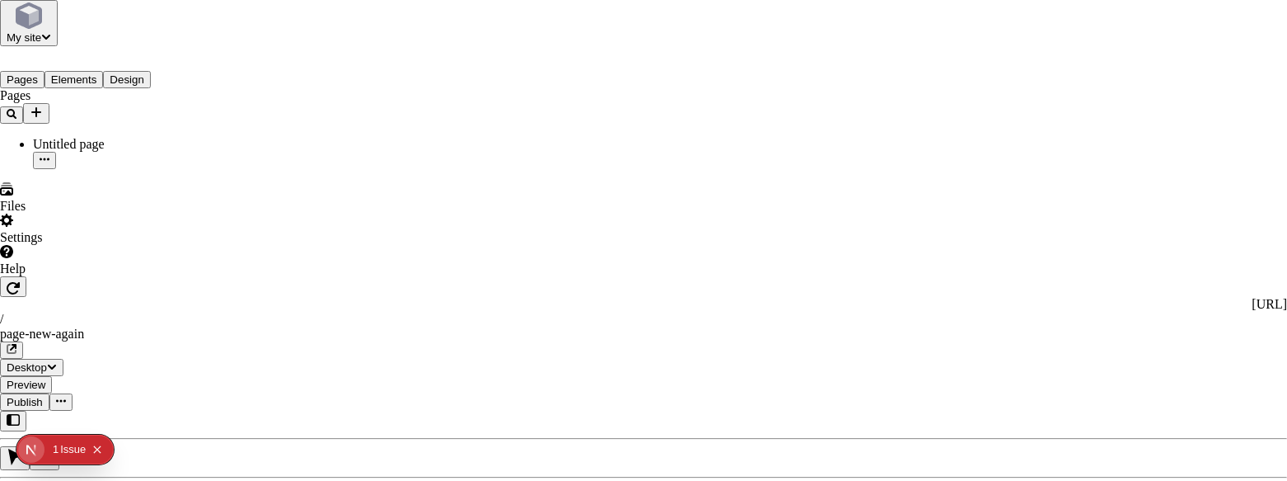
scroll to position [21, 0]
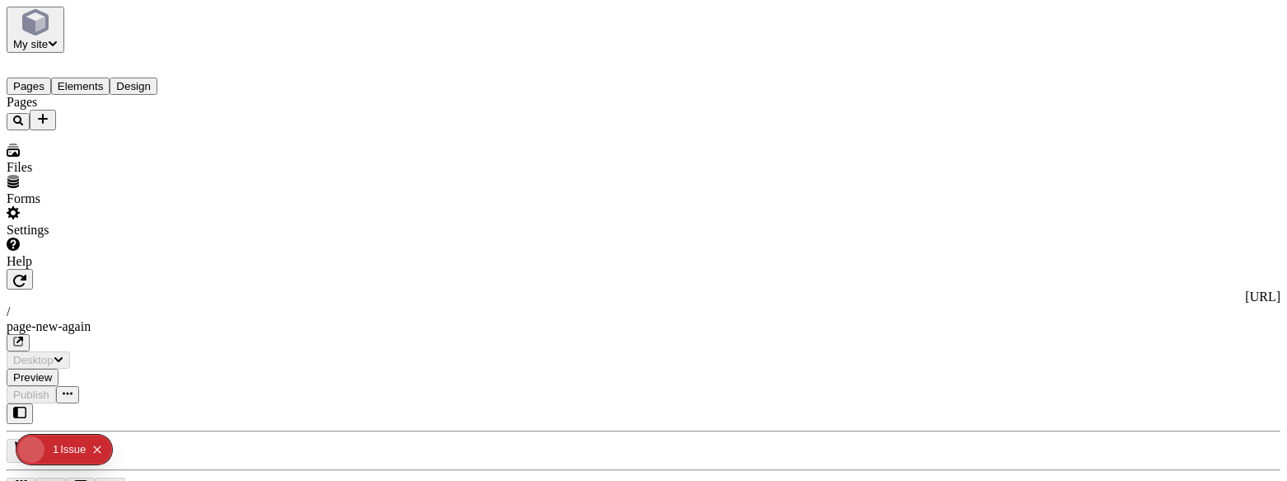
type input "/page-new-again"
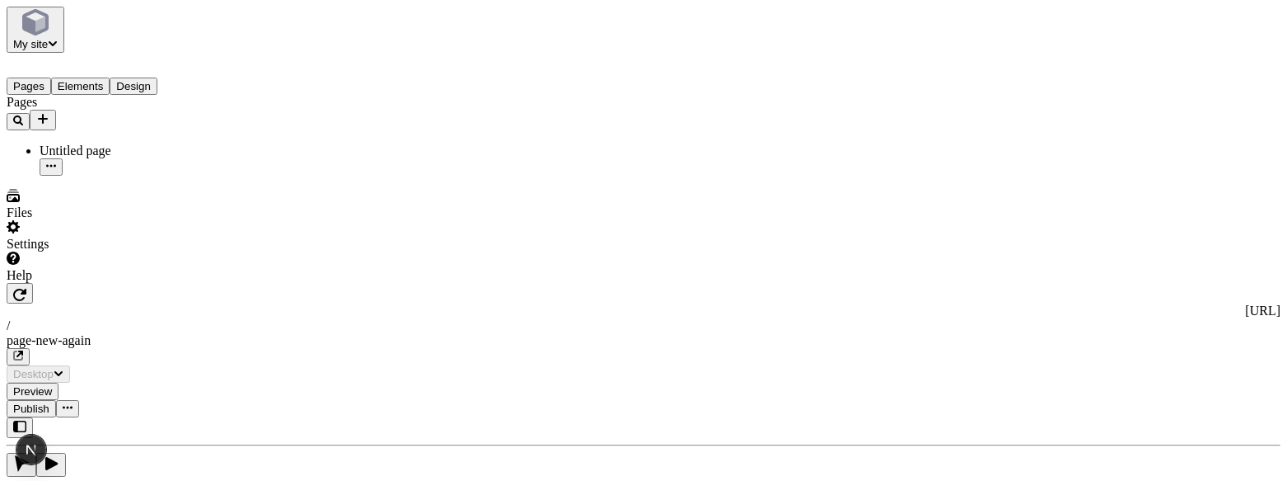
click at [49, 402] on span "Publish" at bounding box center [31, 408] width 36 height 12
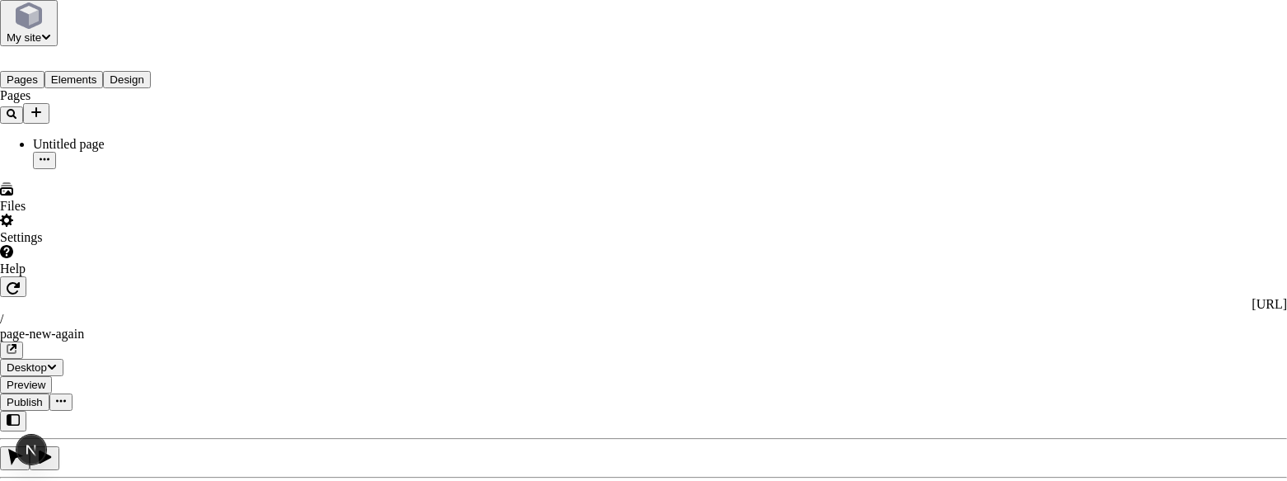
scroll to position [21, 0]
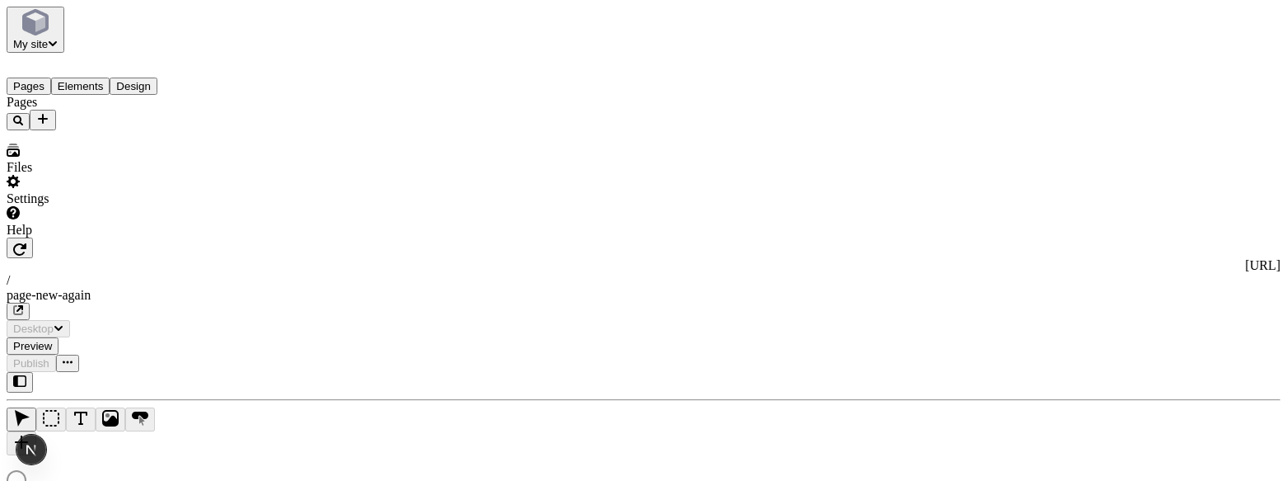
type input "/page-new-again"
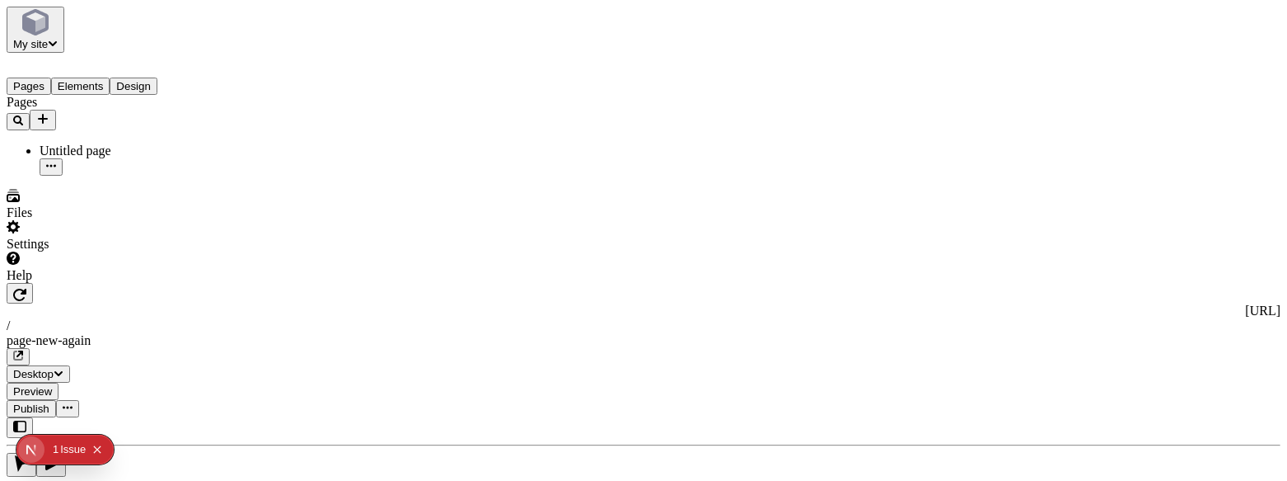
click at [49, 402] on span "Publish" at bounding box center [31, 408] width 36 height 12
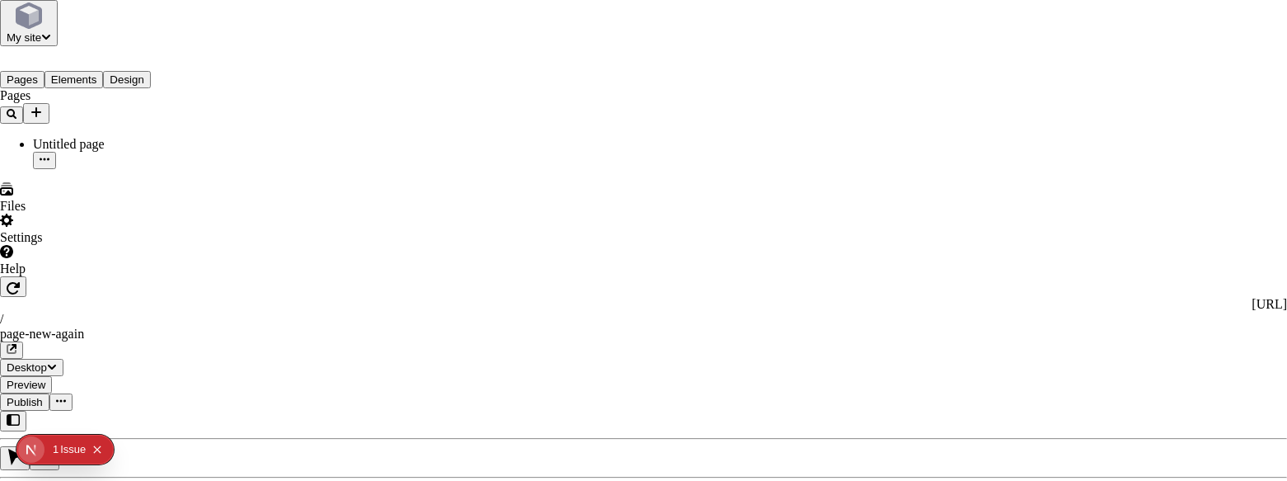
scroll to position [21, 0]
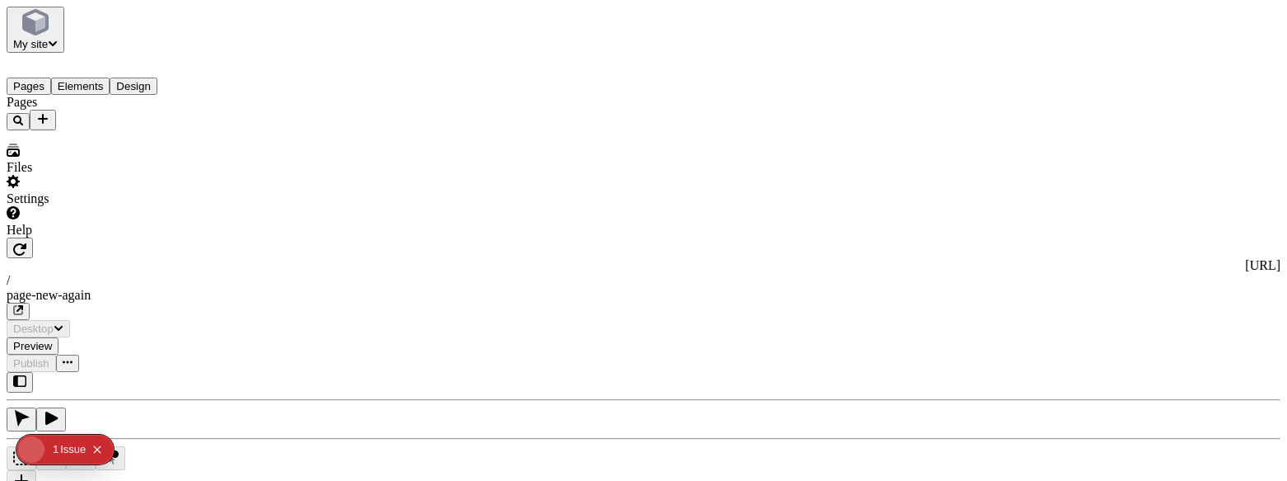
type input "/page-new-again"
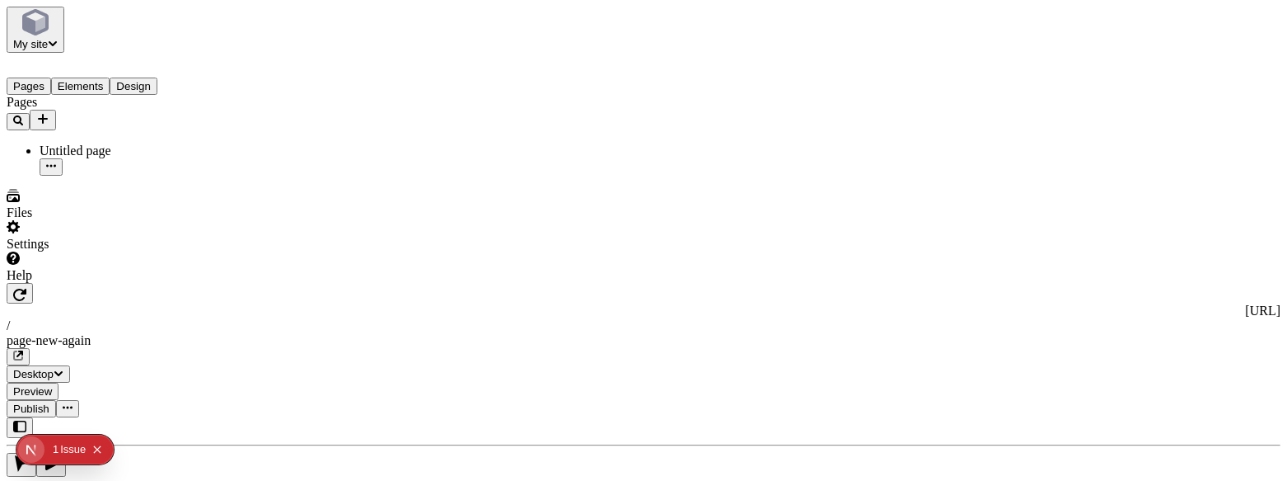
click at [49, 402] on span "Publish" at bounding box center [31, 408] width 36 height 12
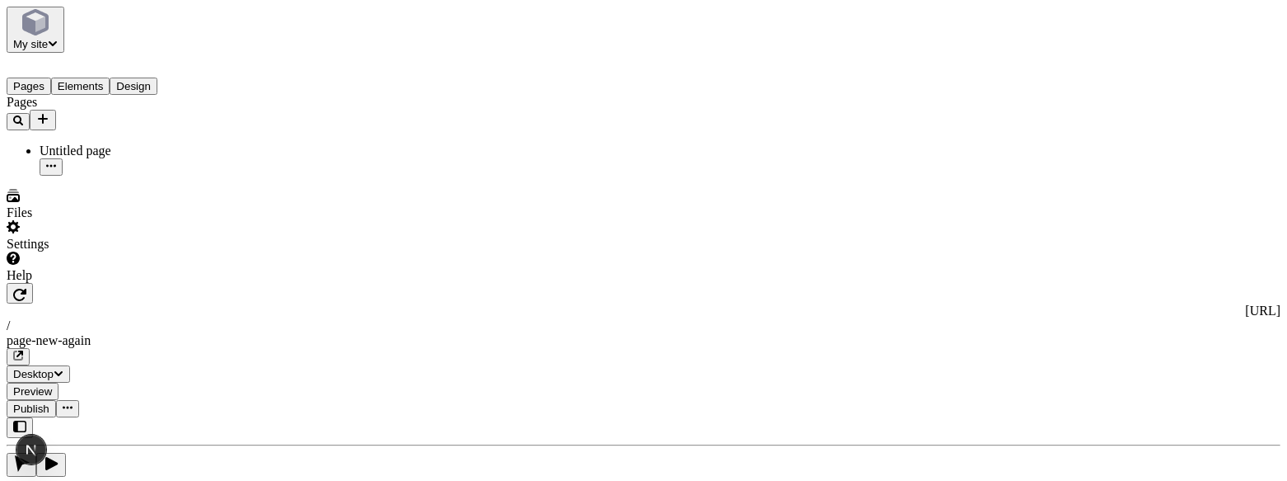
click at [153, 77] on button "Design" at bounding box center [134, 85] width 48 height 17
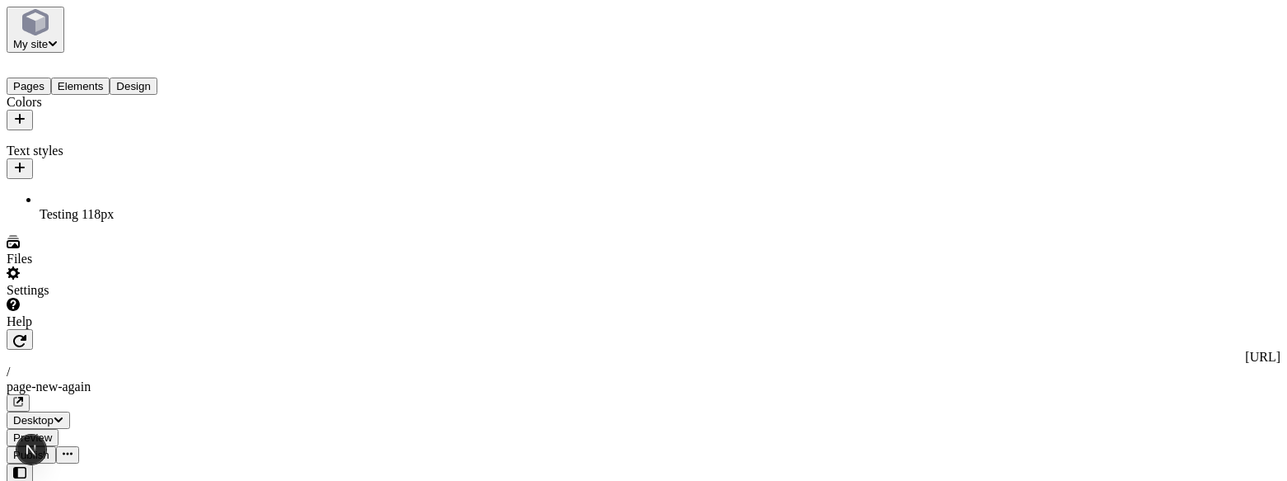
click at [25, 114] on icon "button" at bounding box center [20, 119] width 10 height 10
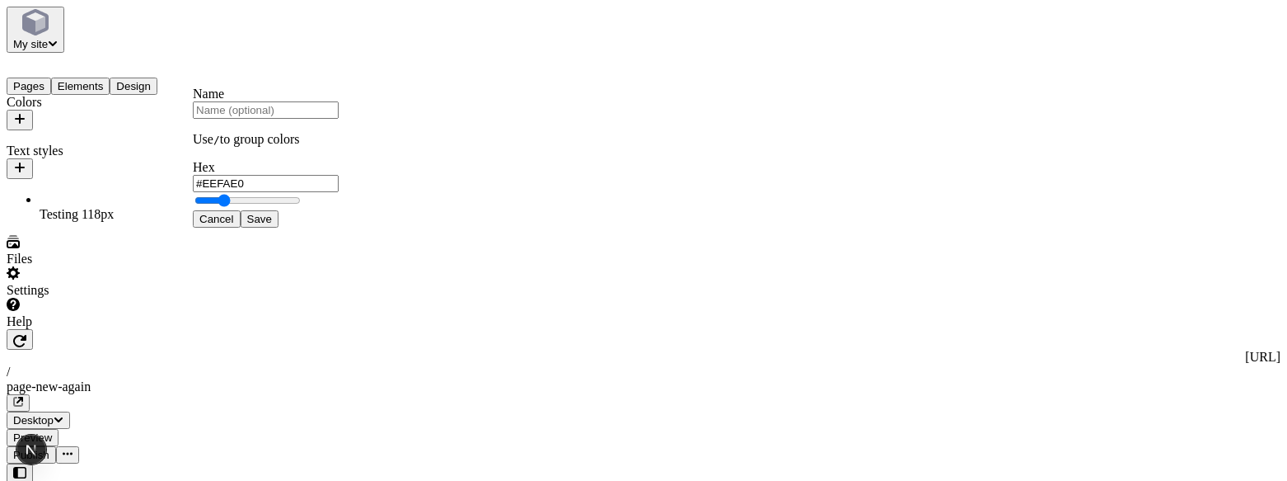
click at [272, 225] on span "Save" at bounding box center [259, 219] width 25 height 12
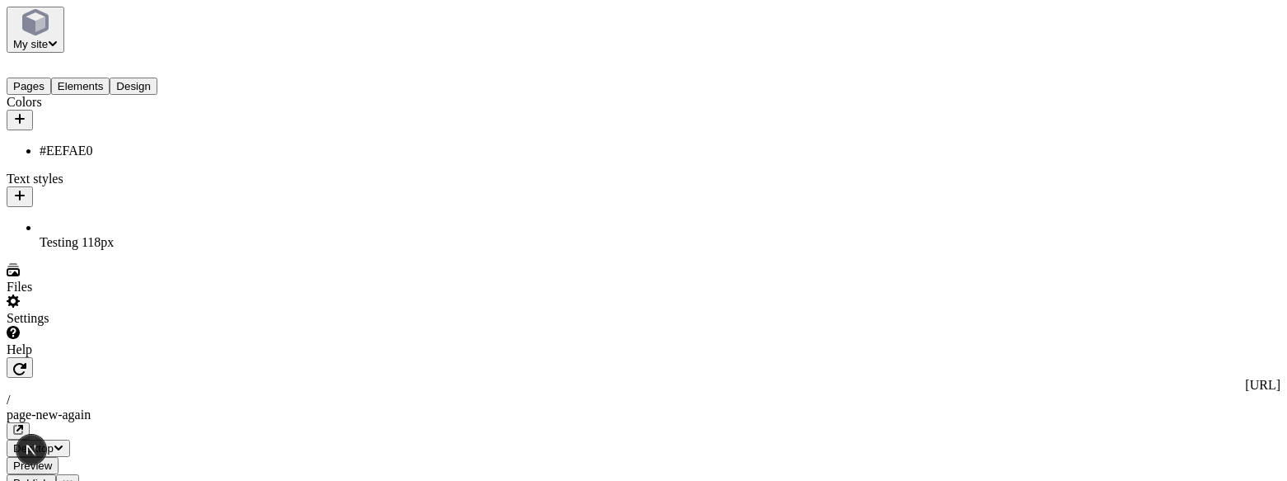
click at [49, 476] on span "Publish" at bounding box center [31, 482] width 36 height 12
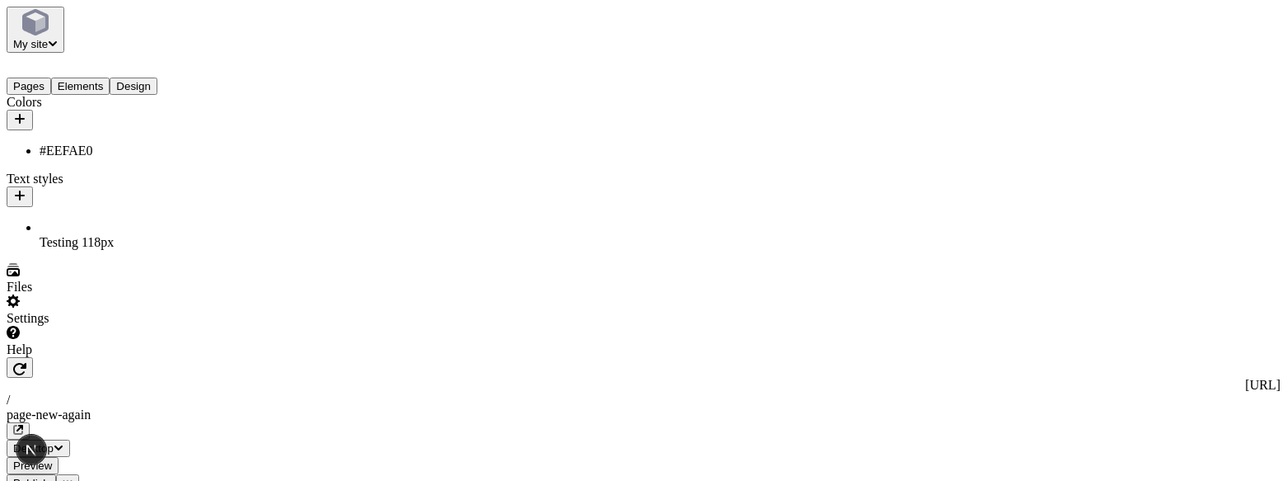
click at [49, 476] on span "Publish" at bounding box center [31, 482] width 36 height 12
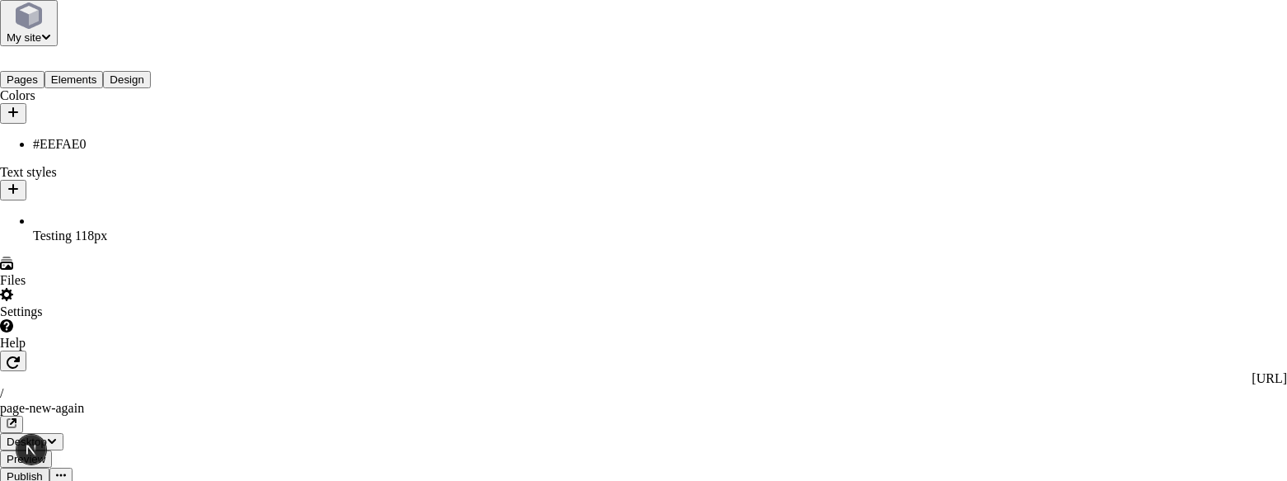
checkbox input "true"
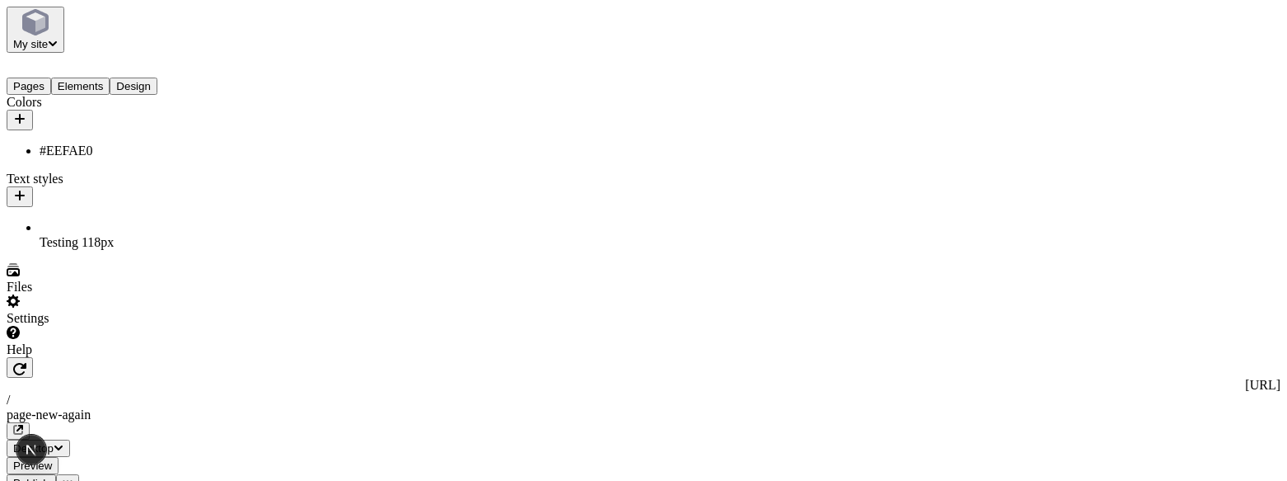
click at [77, 143] on div "#EEFAE0" at bounding box center [122, 150] width 165 height 15
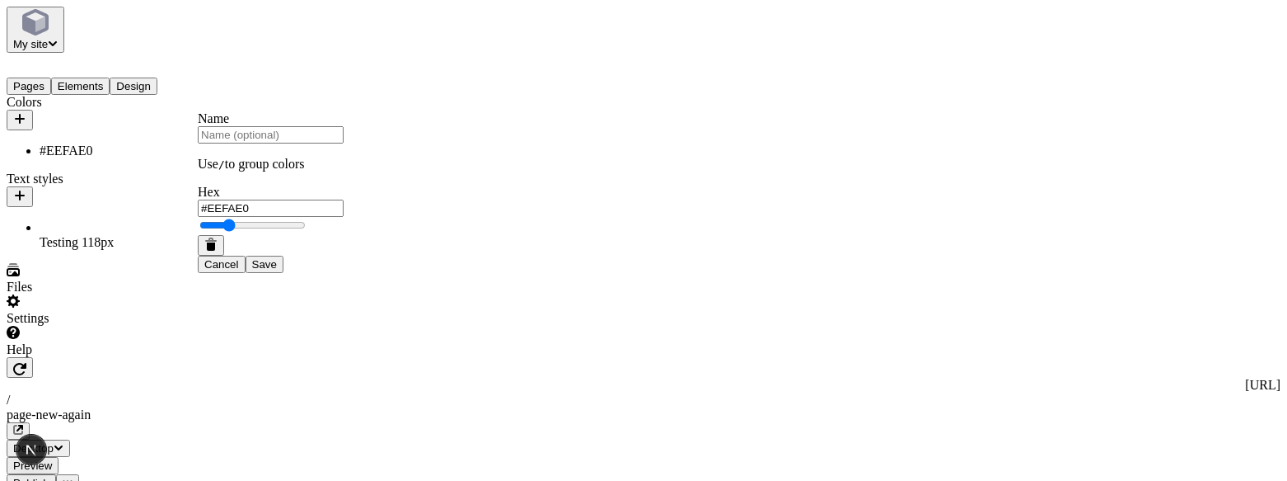
type input "#A5CF78"
click at [277, 270] on span "Save" at bounding box center [264, 264] width 25 height 12
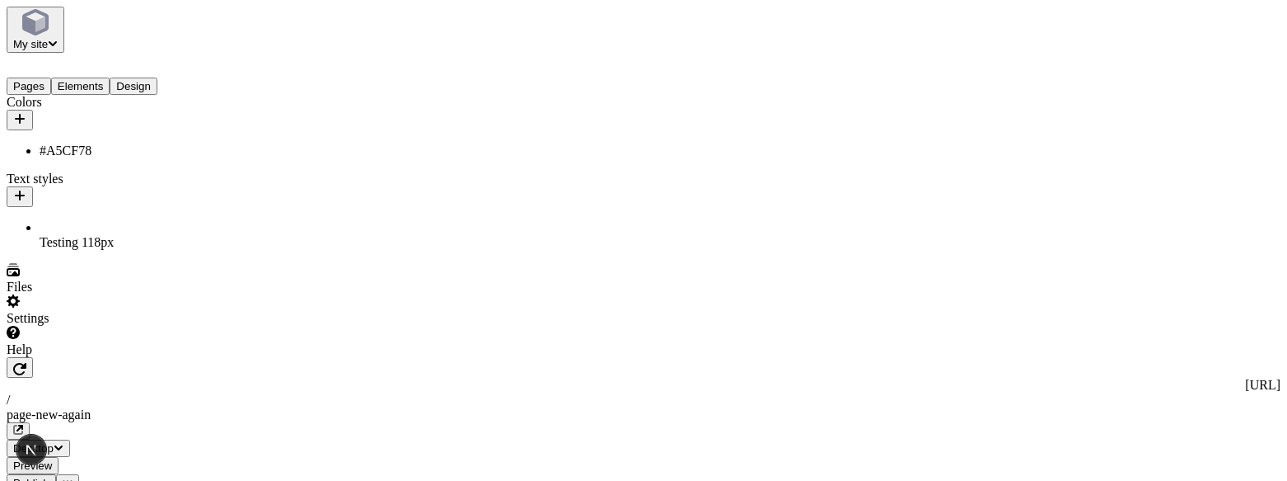
click at [49, 476] on span "Publish" at bounding box center [31, 482] width 36 height 12
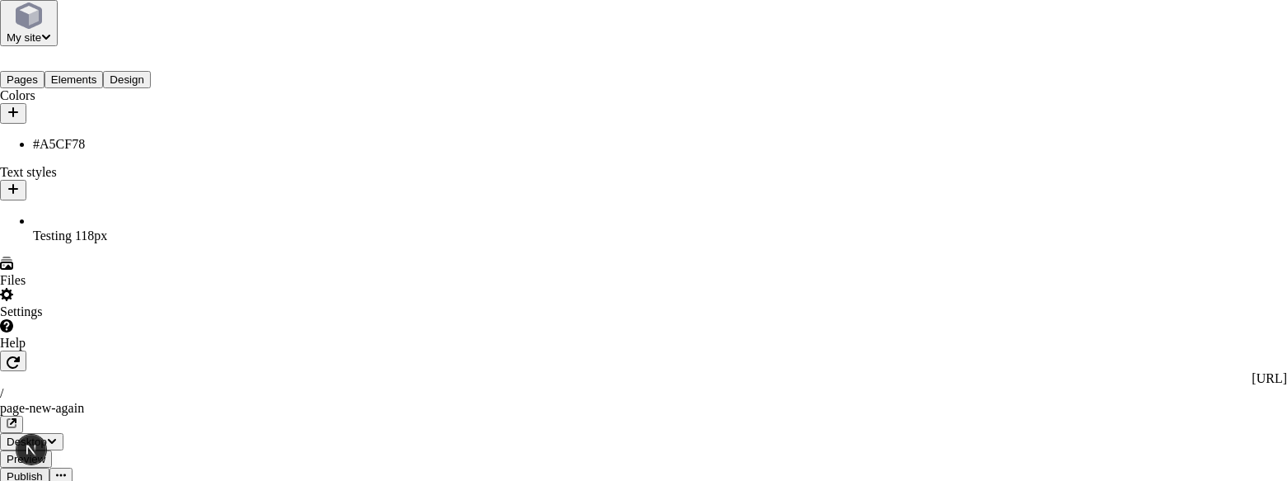
checkbox input "true"
checkbox input "false"
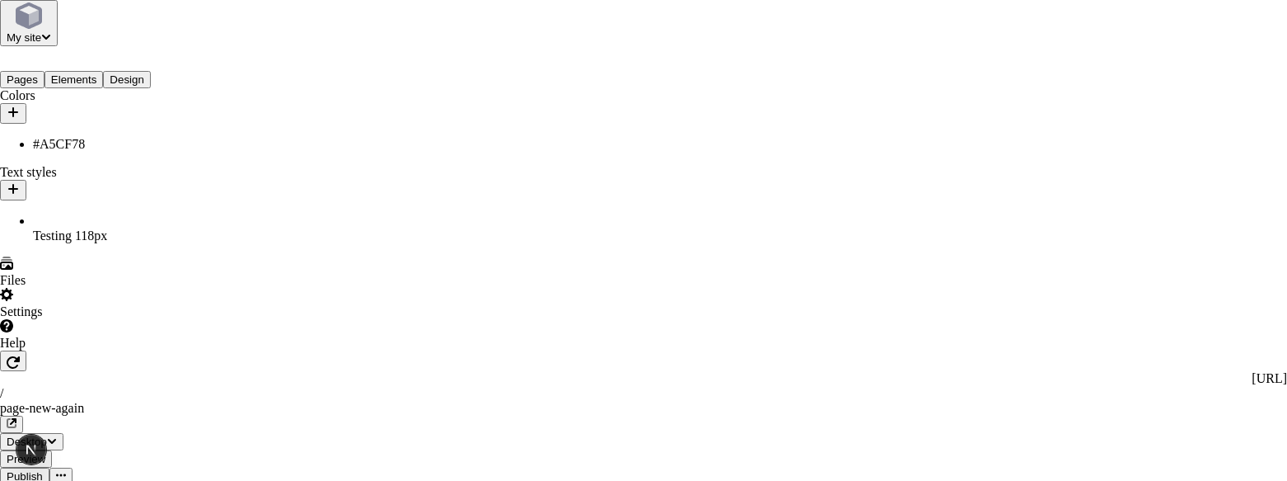
checkbox input "false"
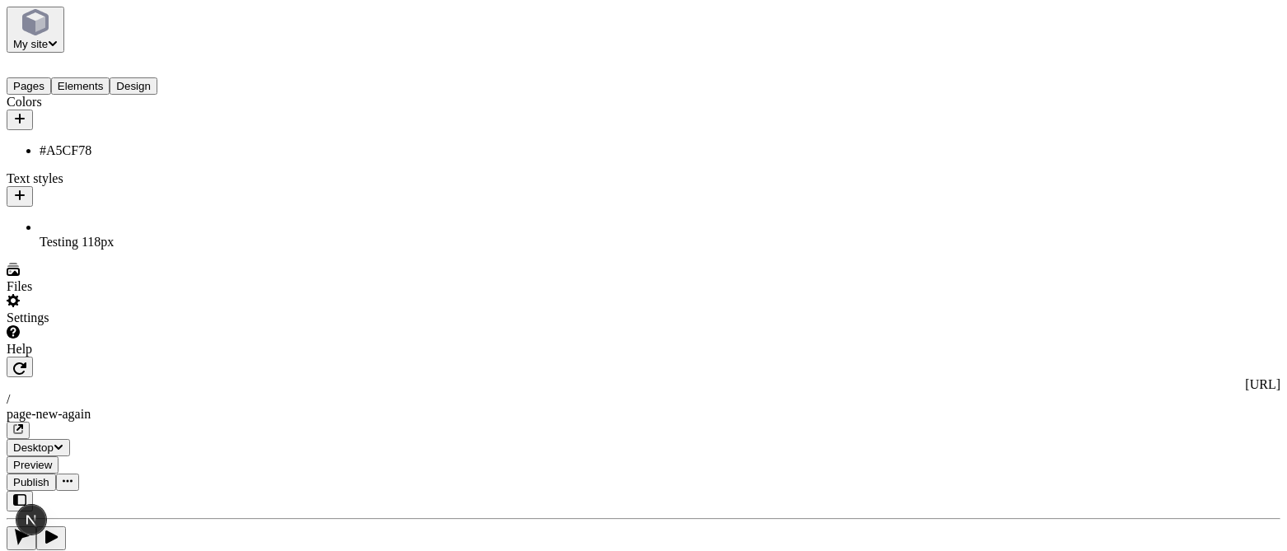
click at [49, 476] on span "Publish" at bounding box center [31, 482] width 36 height 12
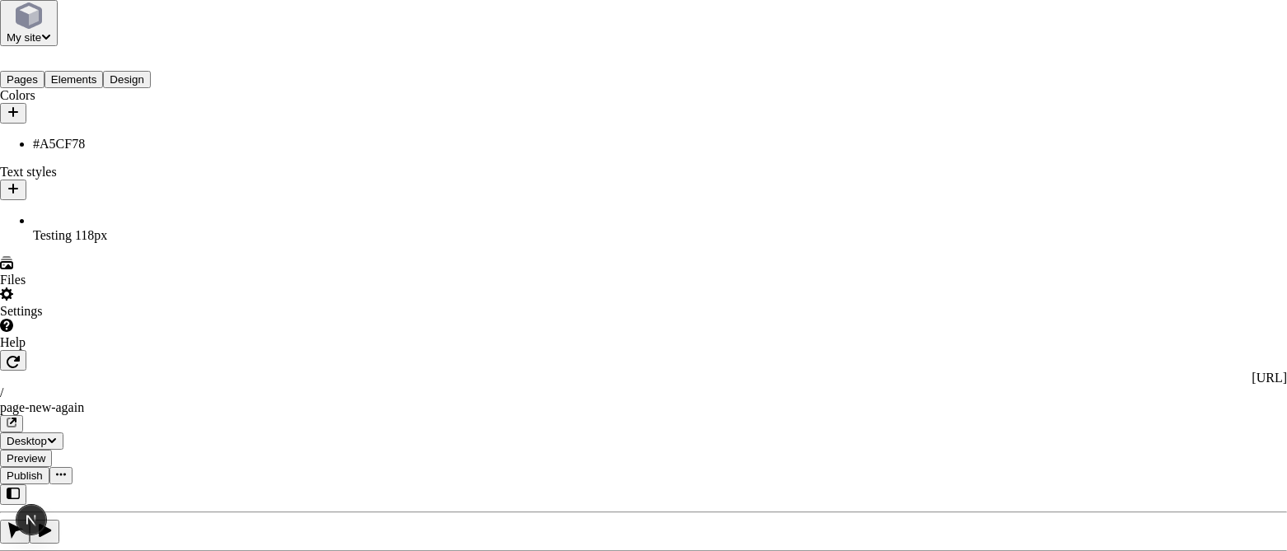
checkbox input "true"
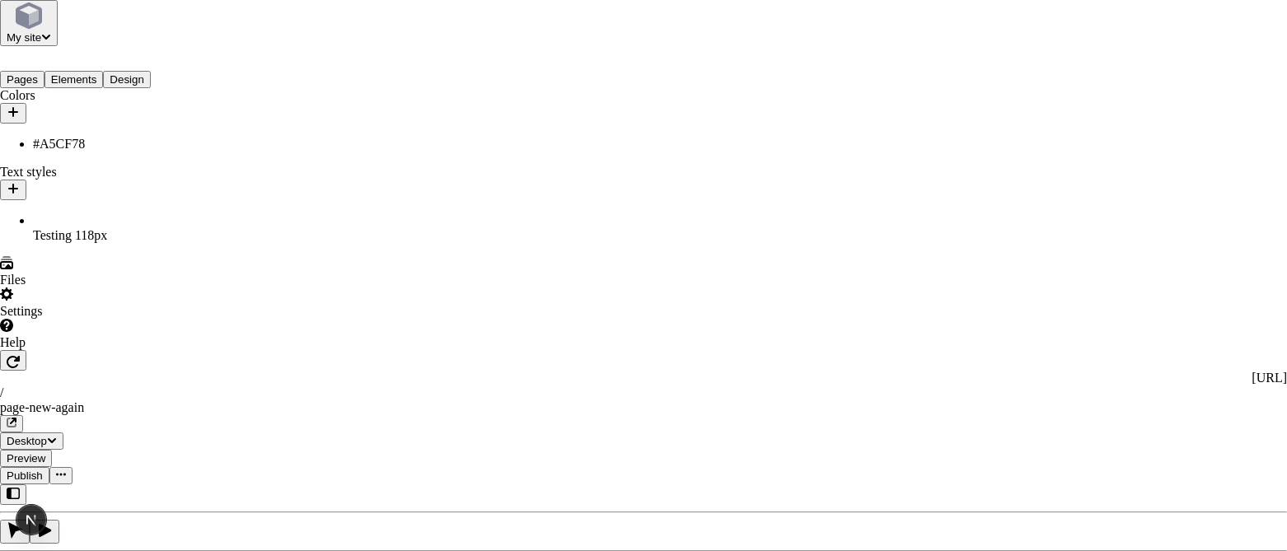
checkbox input "false"
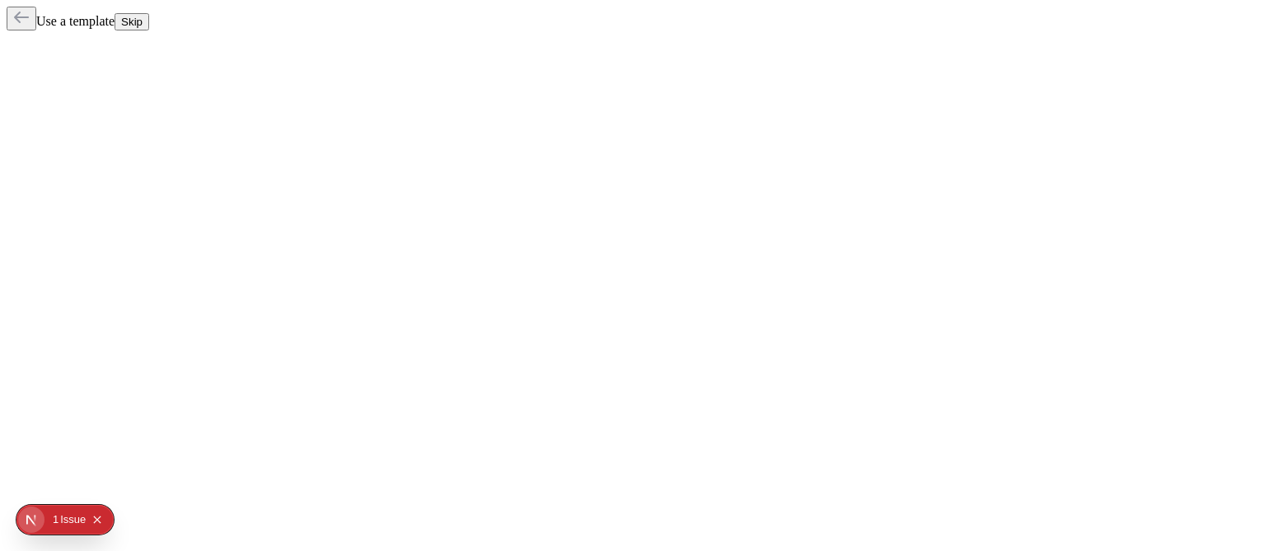
click at [143, 28] on span "Skip" at bounding box center [131, 22] width 21 height 12
click at [149, 18] on button "Skip" at bounding box center [132, 21] width 35 height 17
click at [25, 16] on icon "button" at bounding box center [21, 17] width 16 height 16
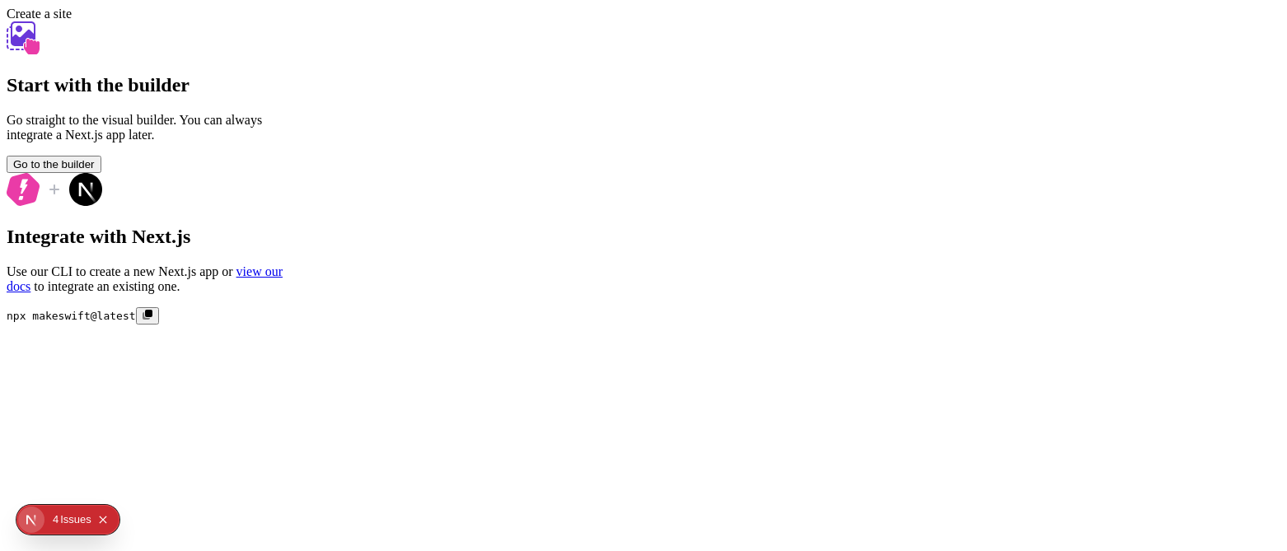
click at [95, 171] on span "Go to the builder" at bounding box center [54, 164] width 82 height 12
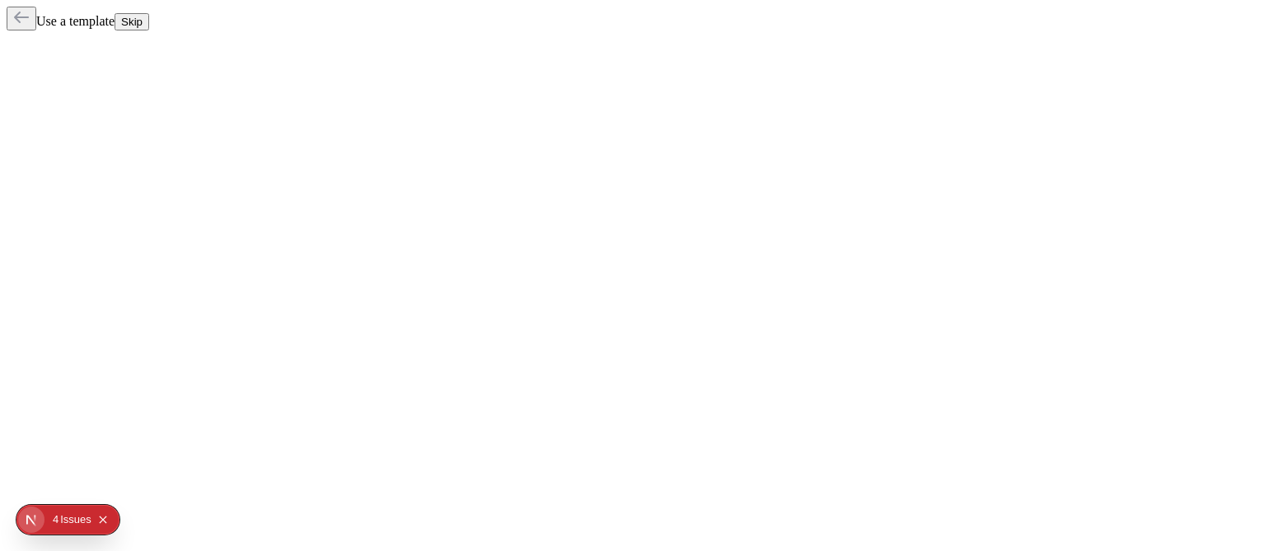
click at [149, 22] on button "Skip" at bounding box center [132, 21] width 35 height 17
click at [1037, 30] on div "Use a template Skip" at bounding box center [644, 19] width 1274 height 24
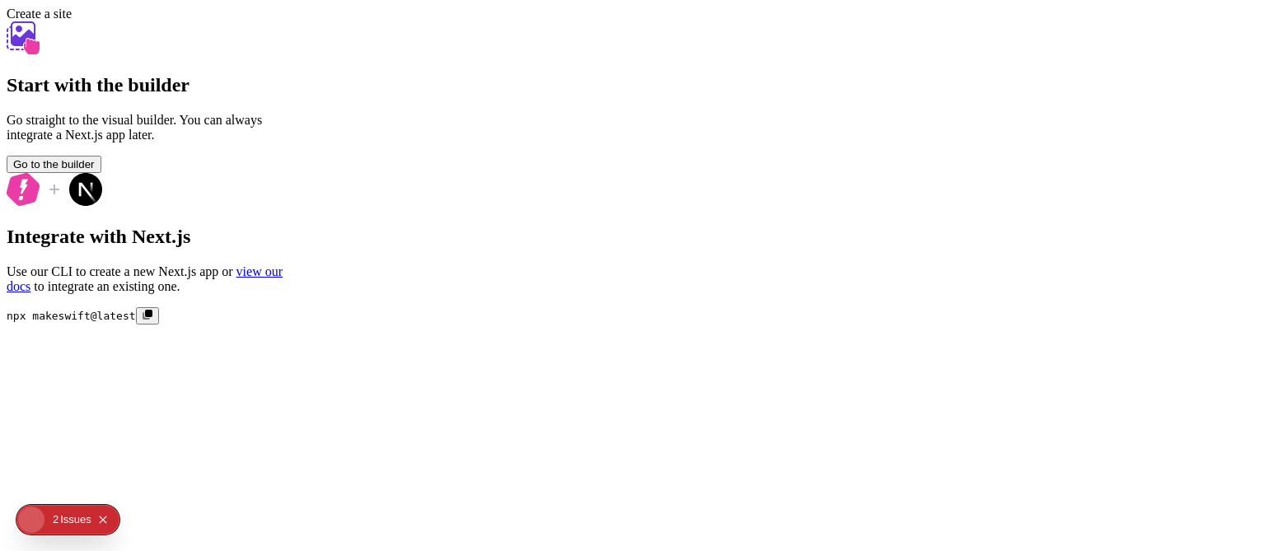
click at [95, 171] on span "Go to the builder" at bounding box center [54, 164] width 82 height 12
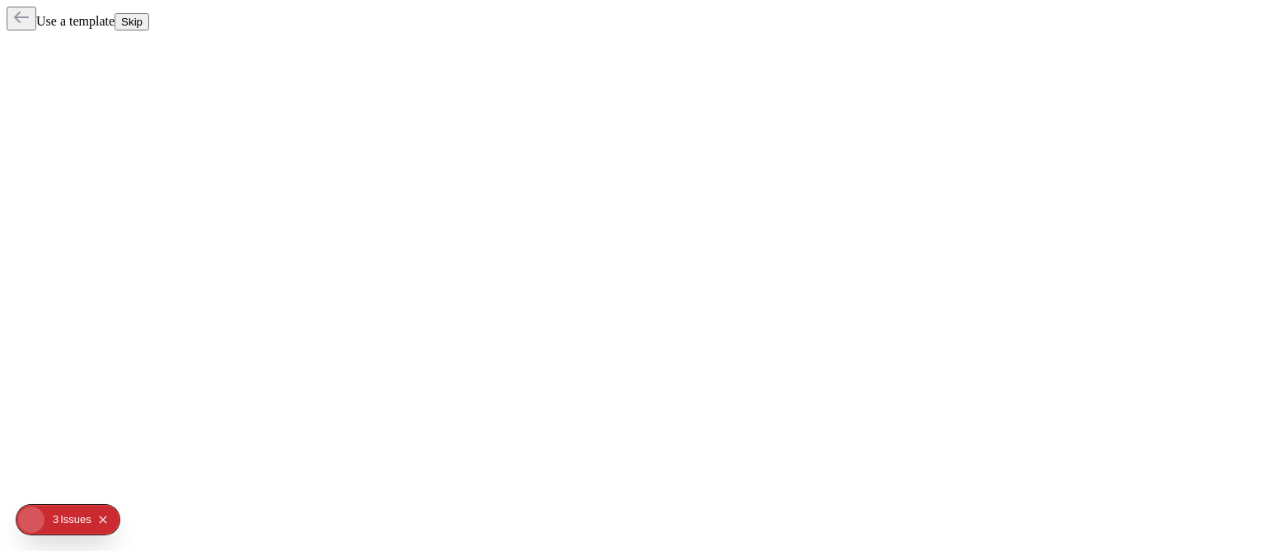
click at [149, 24] on button "Skip" at bounding box center [132, 21] width 35 height 17
